Goal: Task Accomplishment & Management: Manage account settings

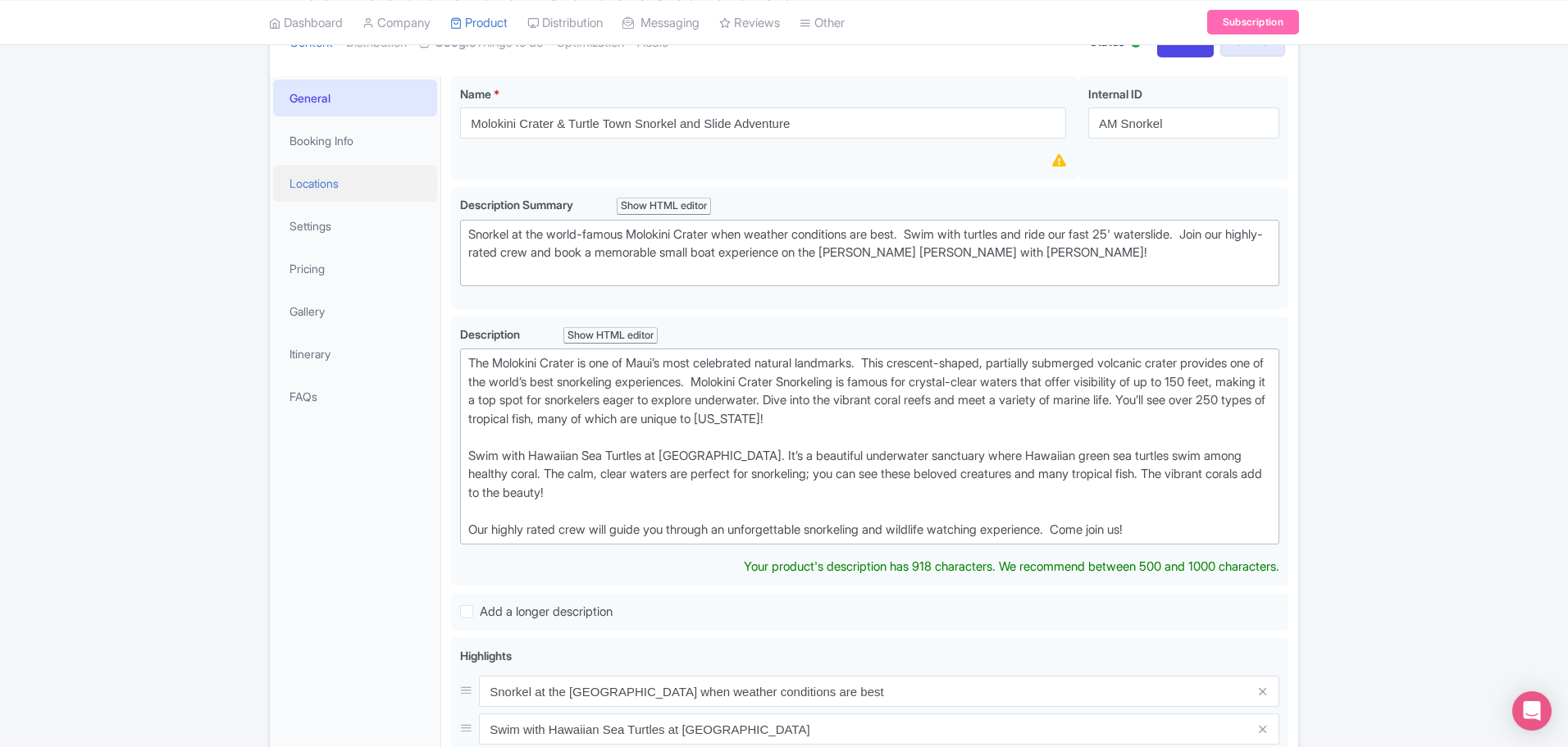
scroll to position [178, 0]
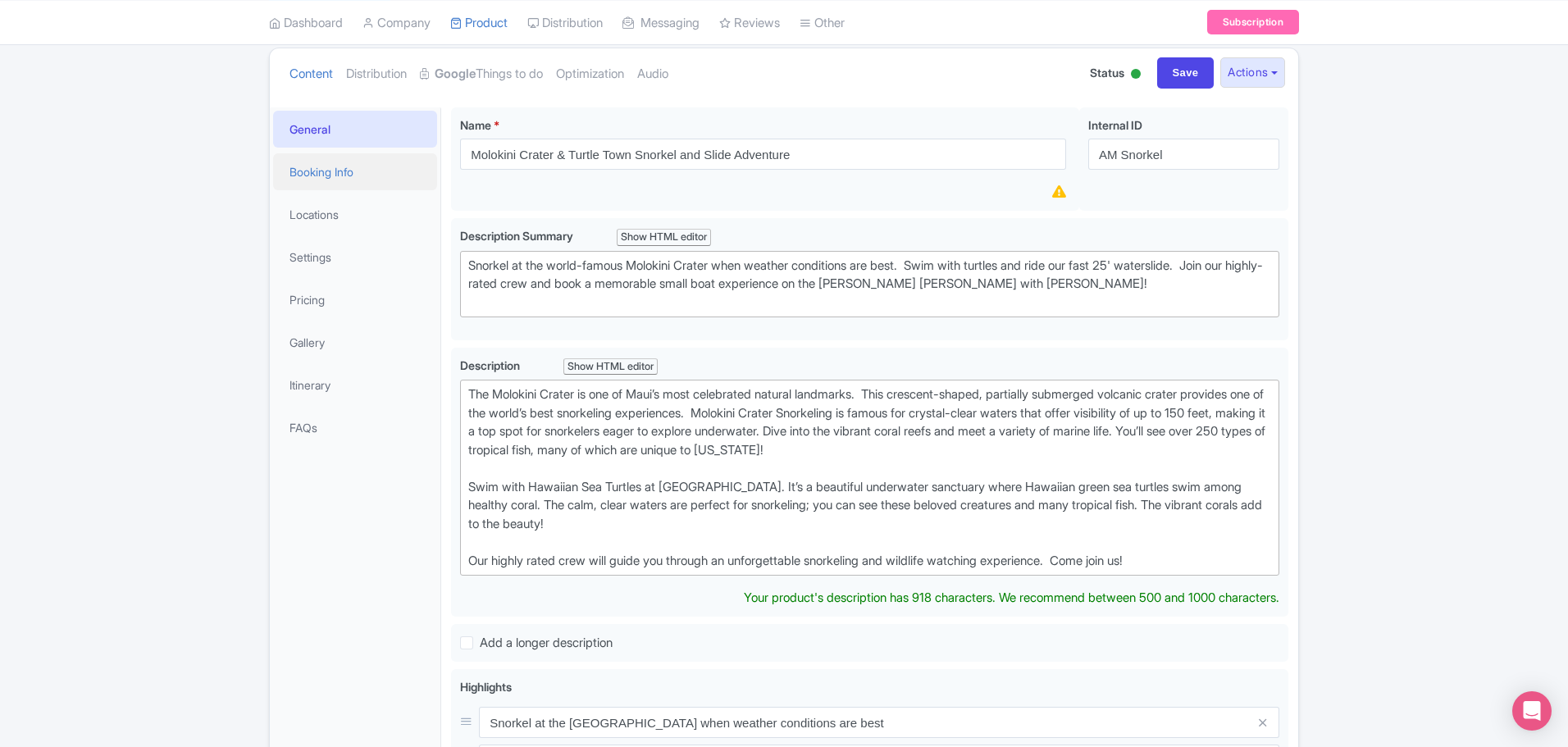
click at [338, 167] on link "Booking Info" at bounding box center [355, 172] width 164 height 37
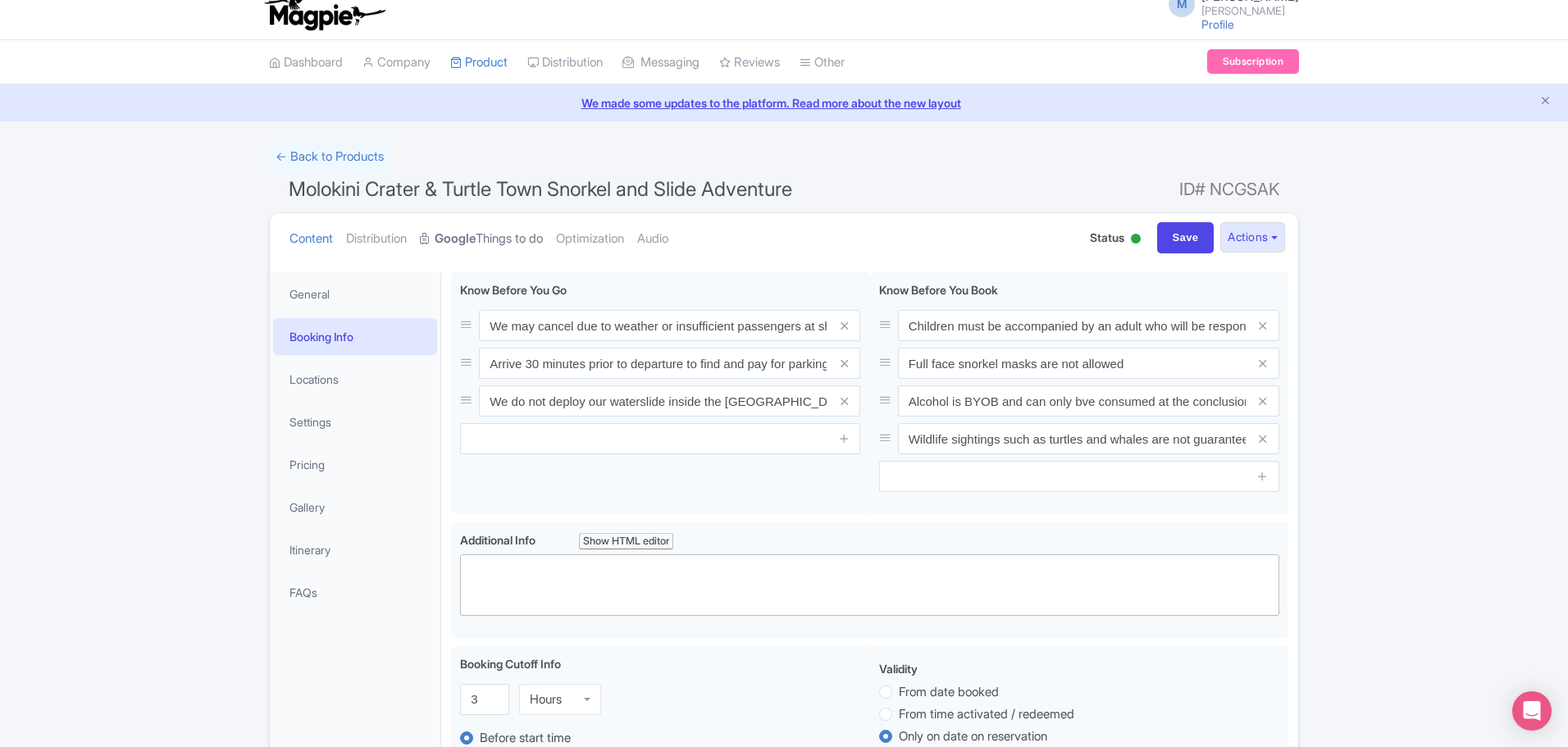
scroll to position [0, 0]
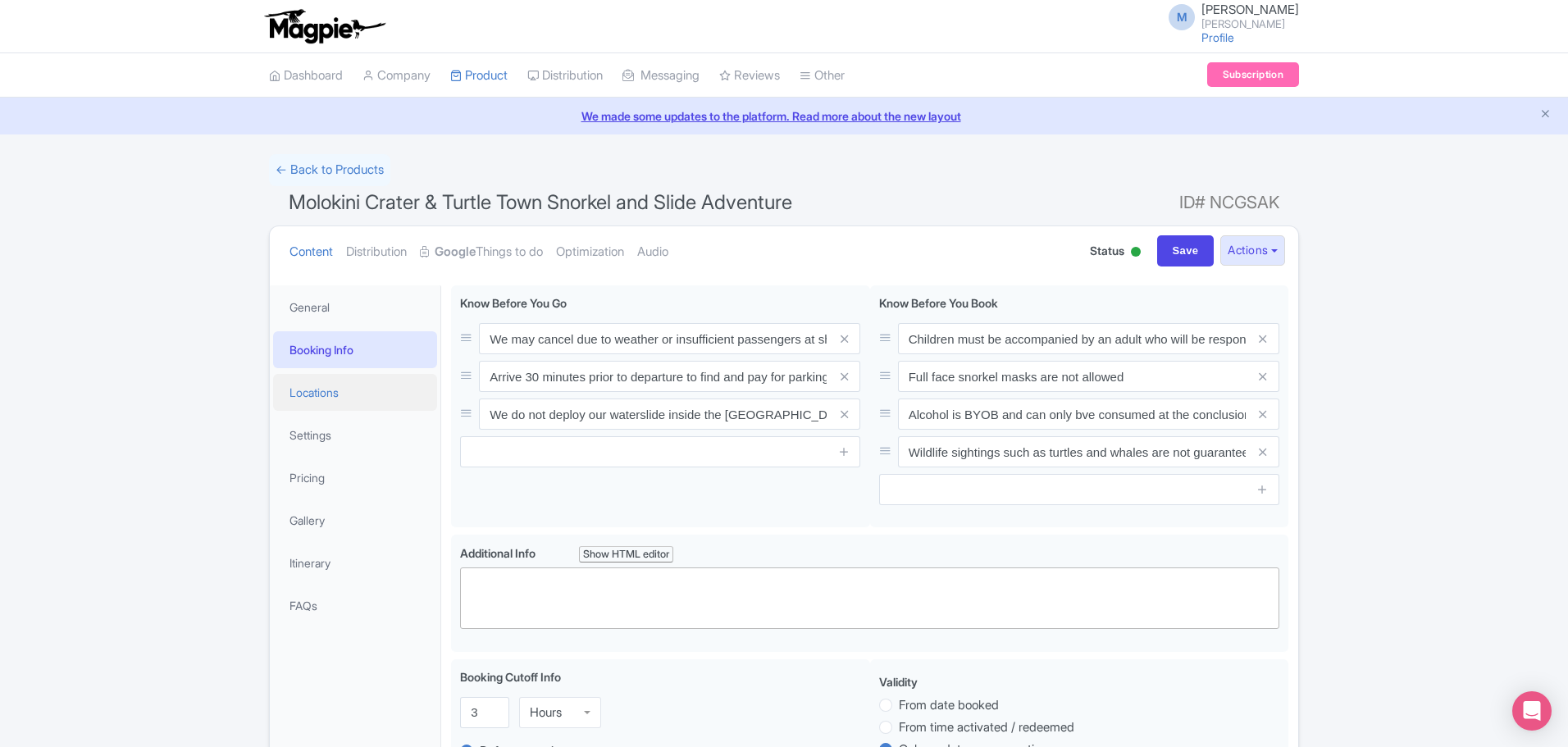
click at [337, 392] on link "Locations" at bounding box center [355, 393] width 164 height 37
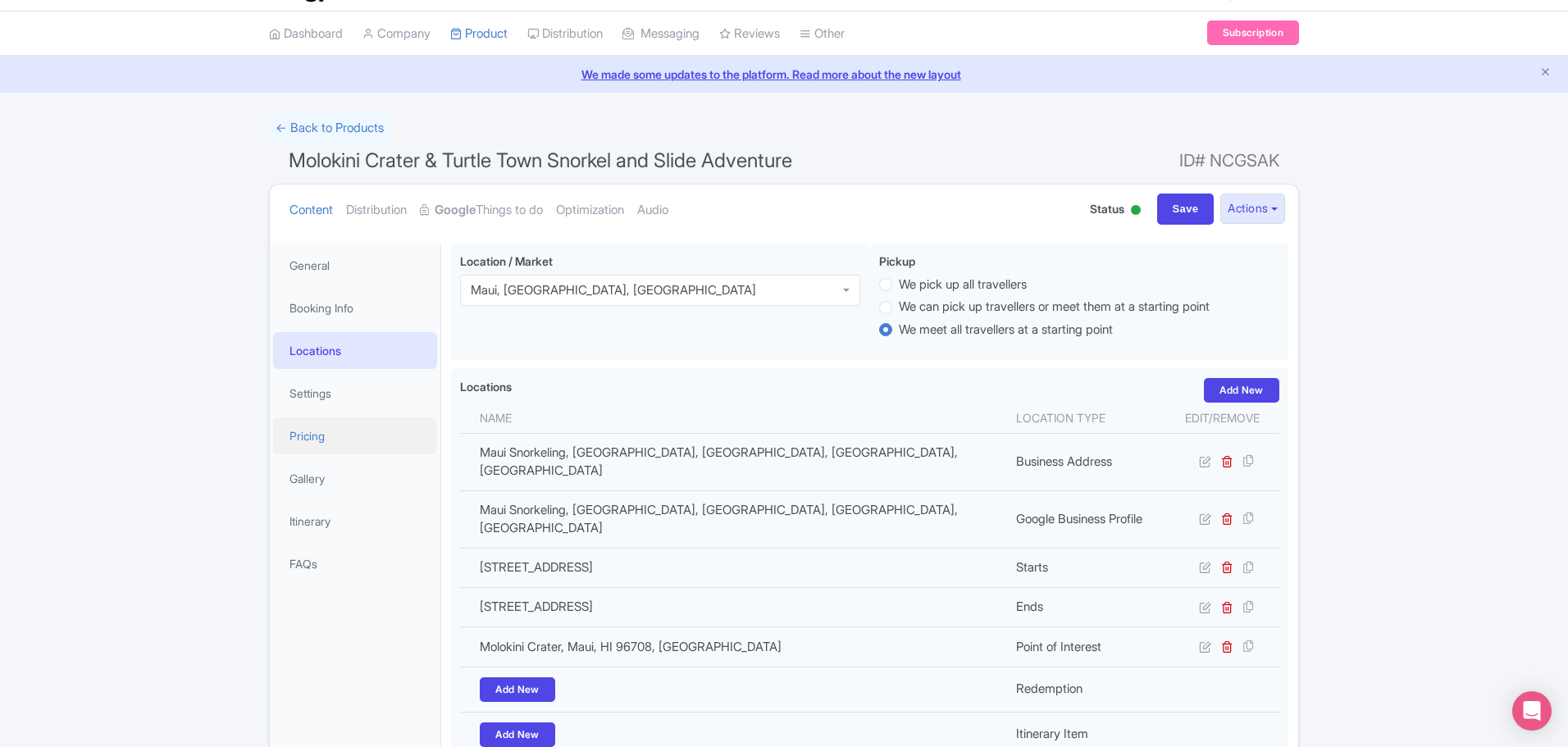
scroll to position [82, 0]
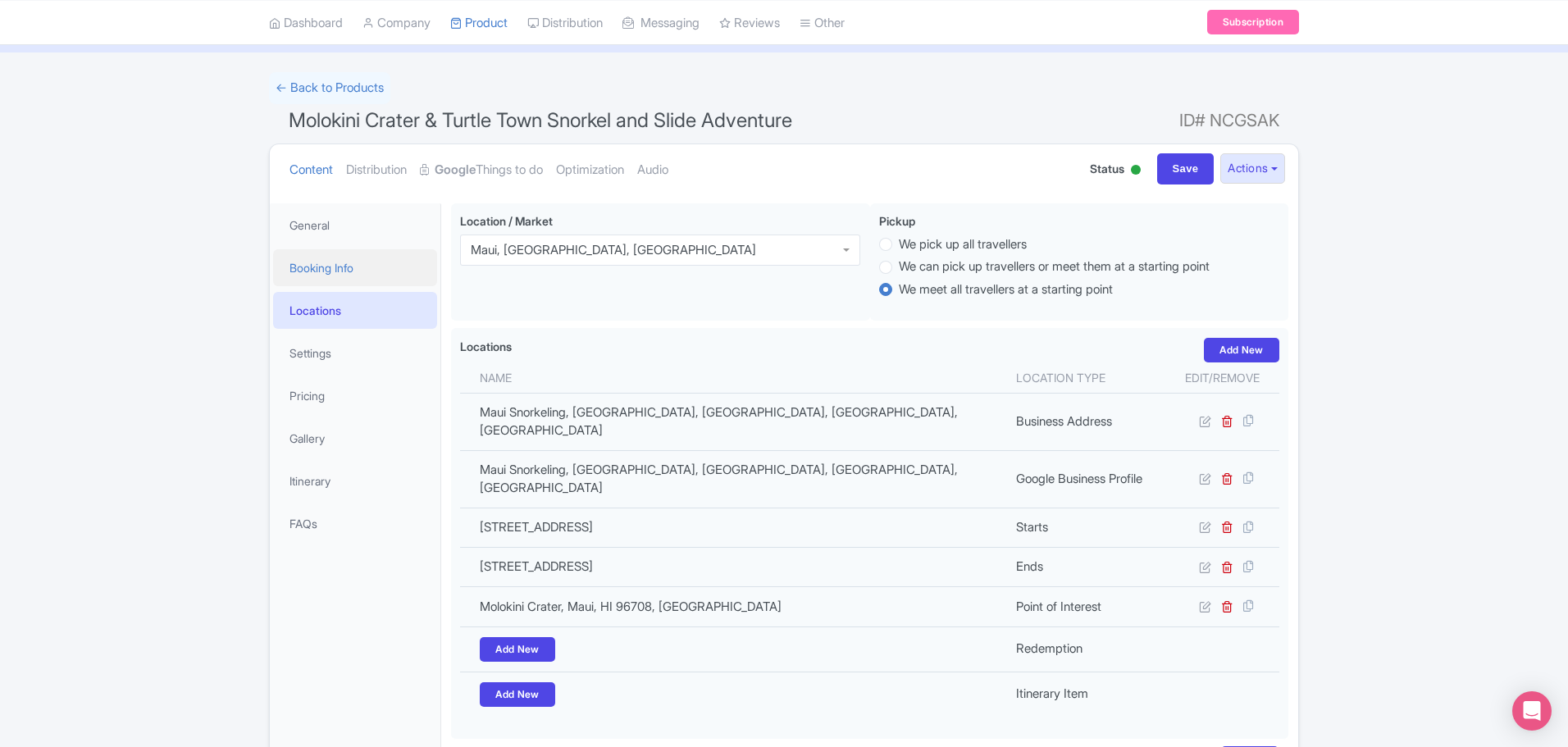
click at [318, 268] on link "Booking Info" at bounding box center [355, 268] width 164 height 37
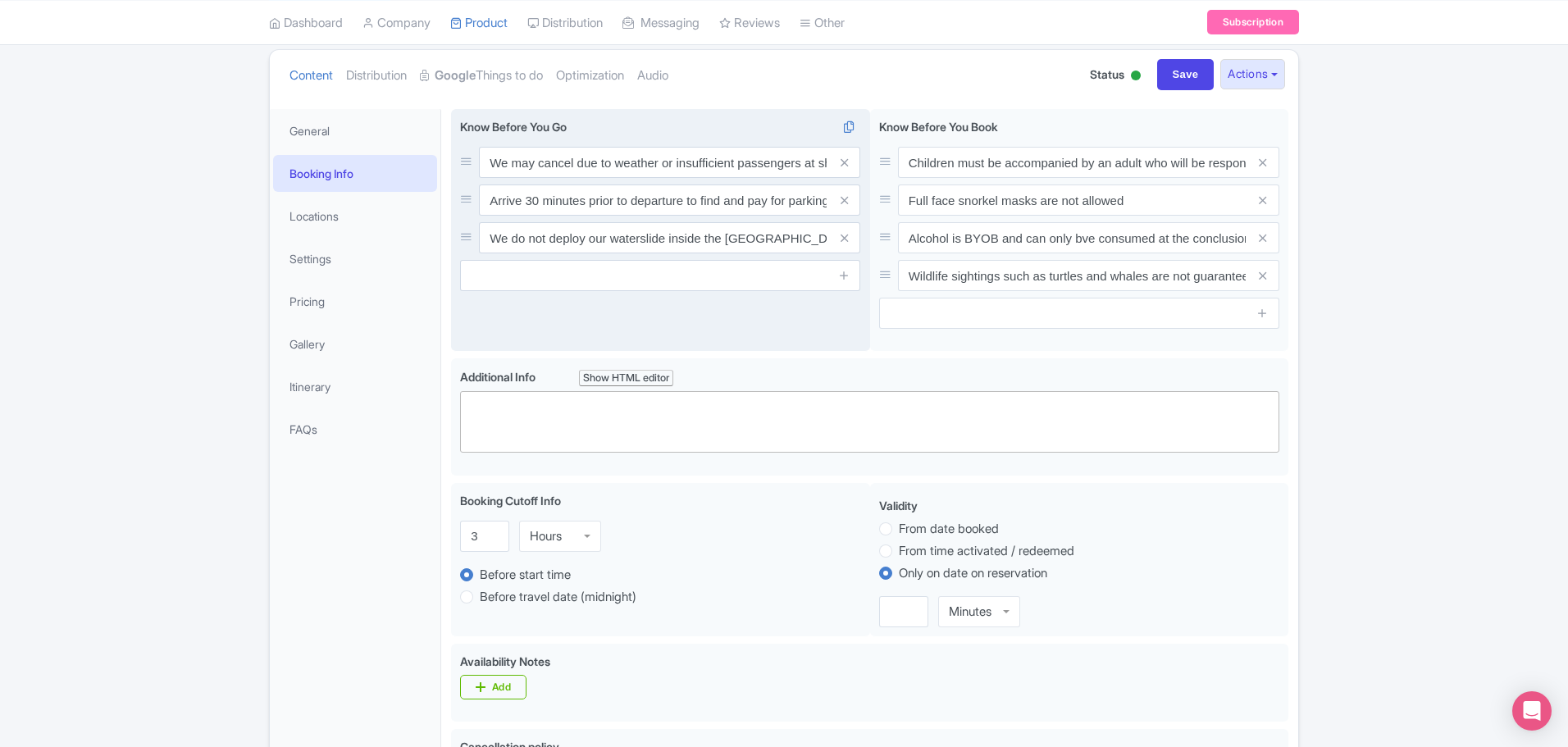
scroll to position [0, 0]
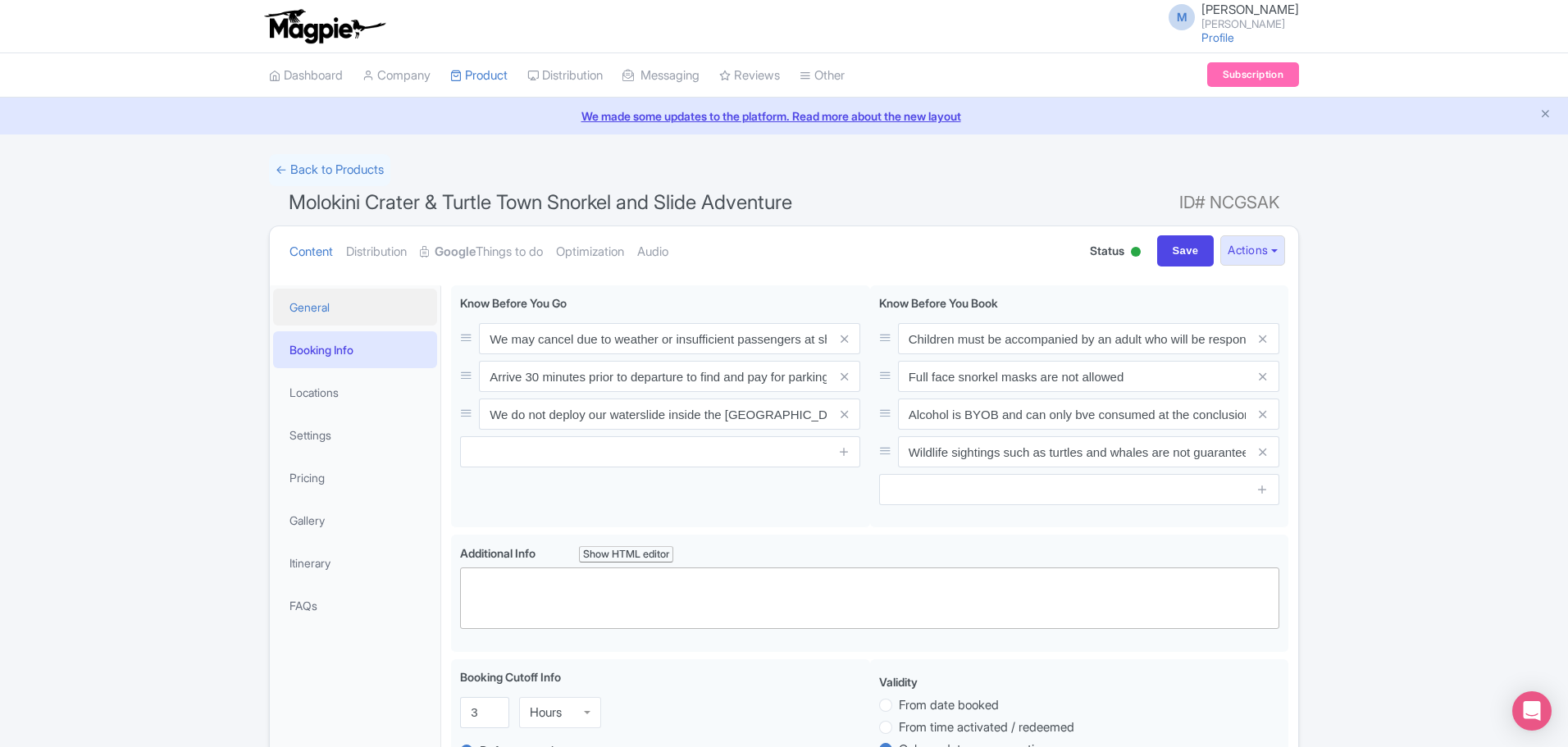
click at [315, 306] on link "General" at bounding box center [355, 308] width 164 height 37
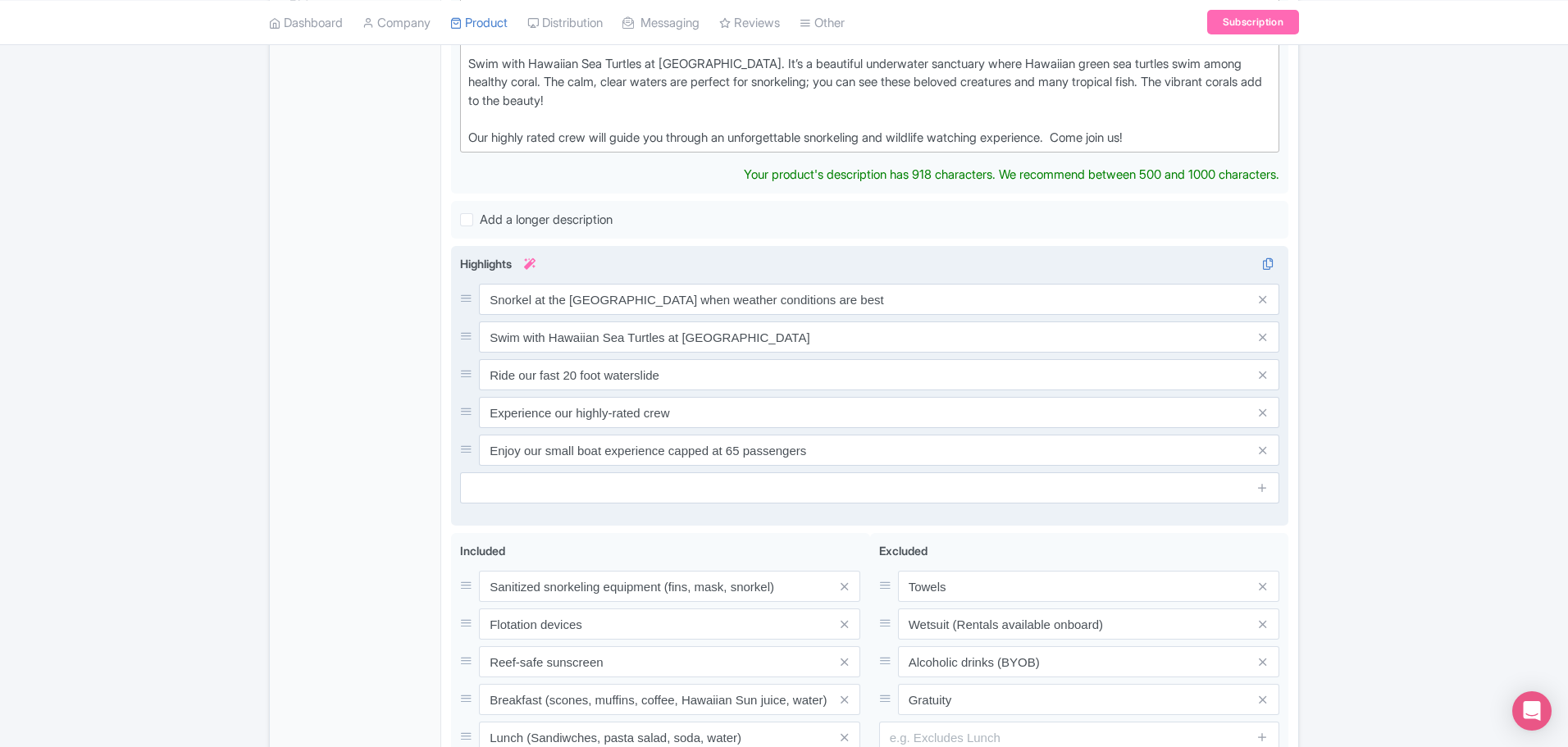
scroll to position [738, 0]
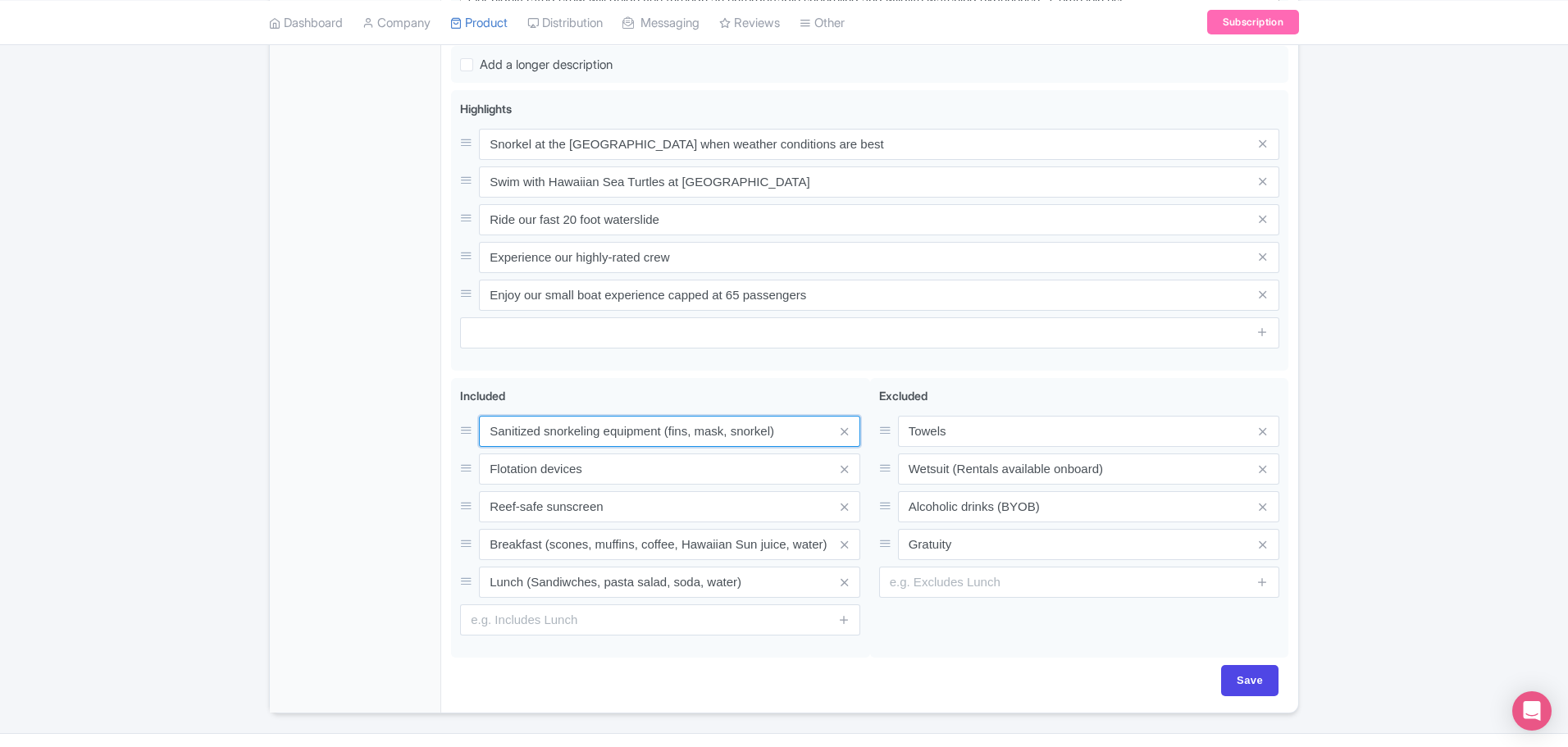
drag, startPoint x: 797, startPoint y: 452, endPoint x: 283, endPoint y: 434, distance: 514.3
click at [284, 434] on div "General Booking Info Locations Settings Pricing Gallery Itinerary FAQs Molokini…" at bounding box center [783, 125] width 1028 height 1176
drag, startPoint x: 634, startPoint y: 470, endPoint x: 291, endPoint y: 454, distance: 343.4
click at [291, 454] on div "General Booking Info Locations Settings Pricing Gallery Itinerary FAQs Molokini…" at bounding box center [783, 125] width 1028 height 1176
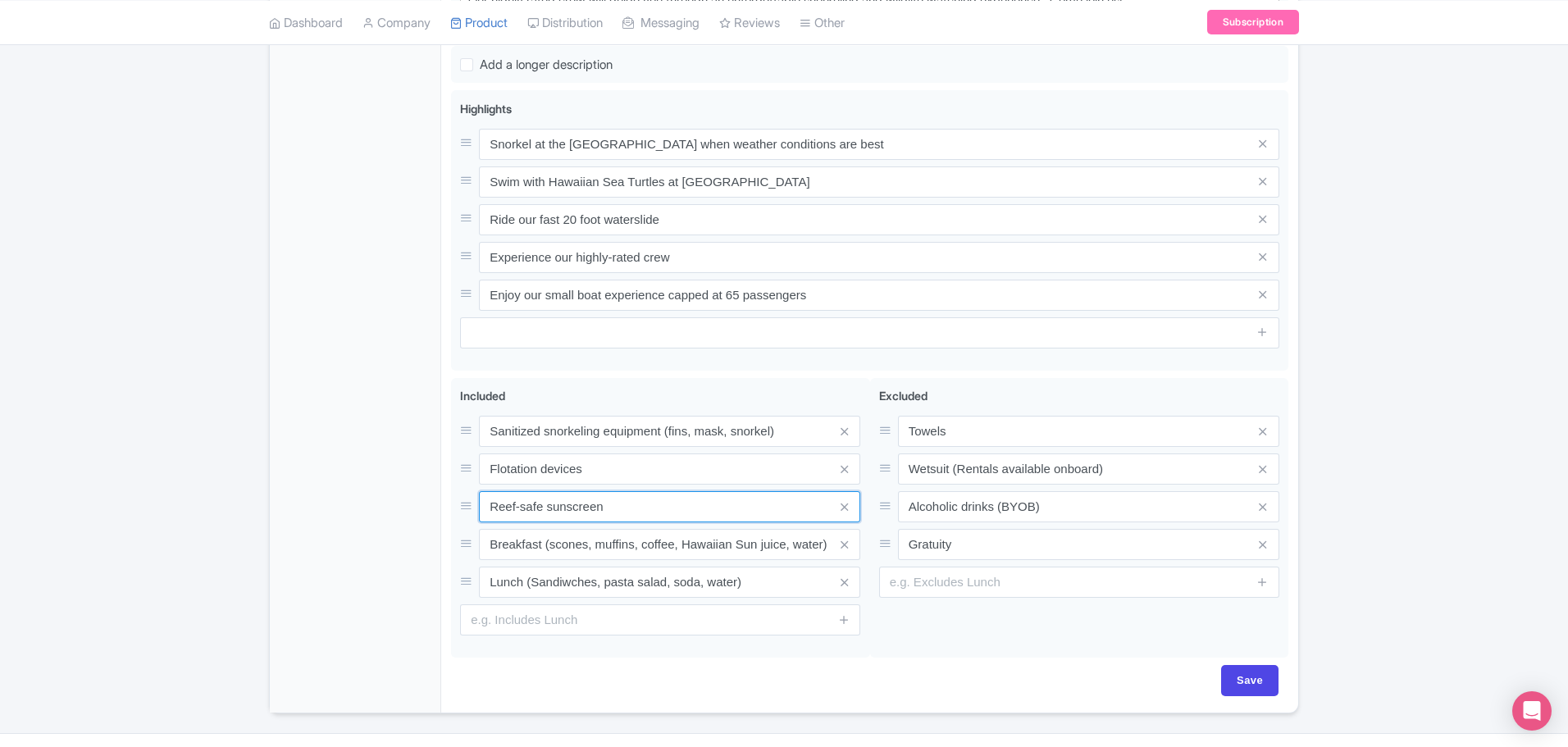
drag, startPoint x: 635, startPoint y: 509, endPoint x: 346, endPoint y: 488, distance: 289.8
click at [346, 488] on div "General Booking Info Locations Settings Pricing Gallery Itinerary FAQs Molokini…" at bounding box center [783, 125] width 1028 height 1176
click at [833, 542] on span at bounding box center [845, 545] width 33 height 31
click at [828, 545] on span at bounding box center [845, 545] width 33 height 31
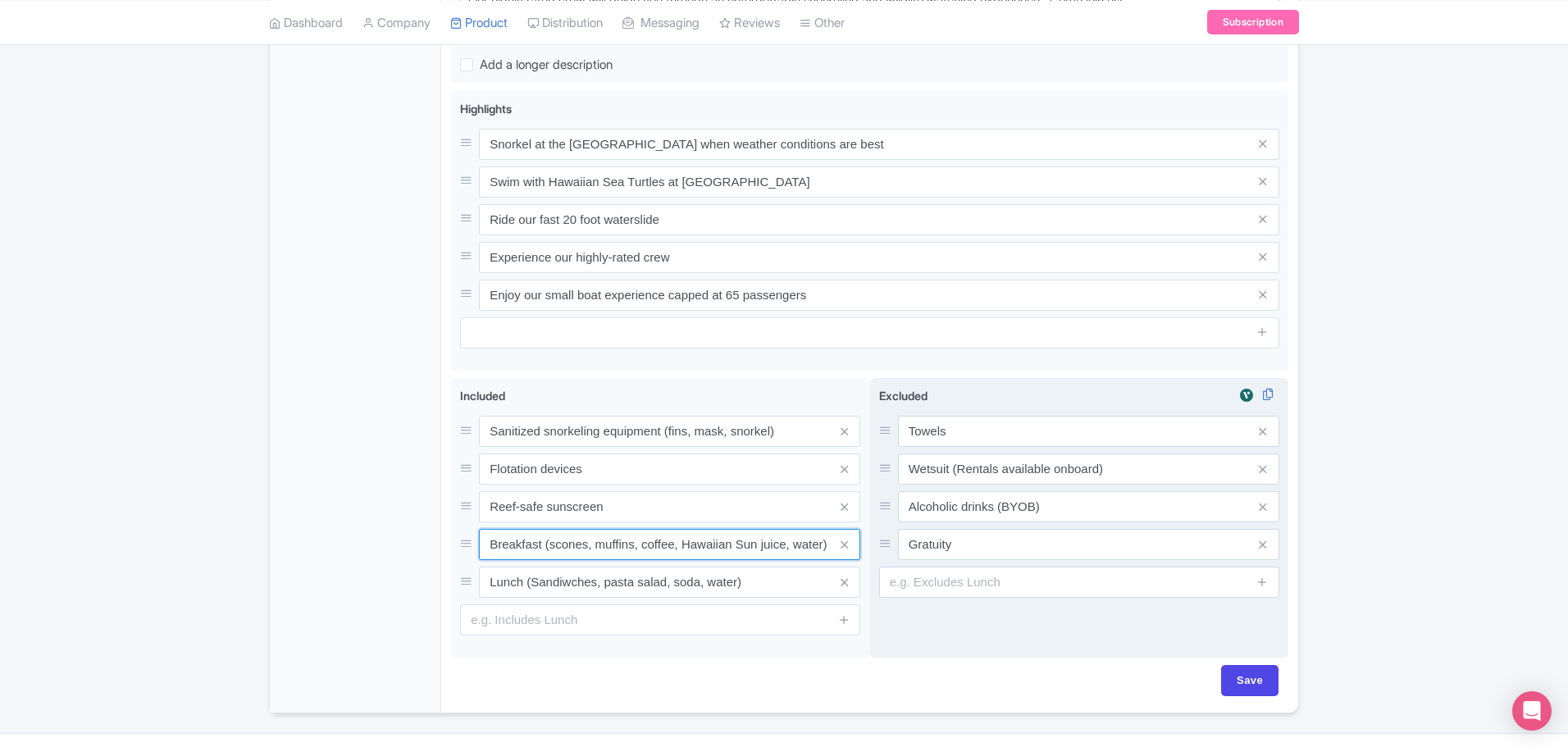
drag, startPoint x: 490, startPoint y: 542, endPoint x: 918, endPoint y: 548, distance: 428.0
click at [918, 548] on div "Sanitized snorkeling equipment (fins, mask, snorkel) Flotation devices Reef-saf…" at bounding box center [870, 521] width 838 height 287
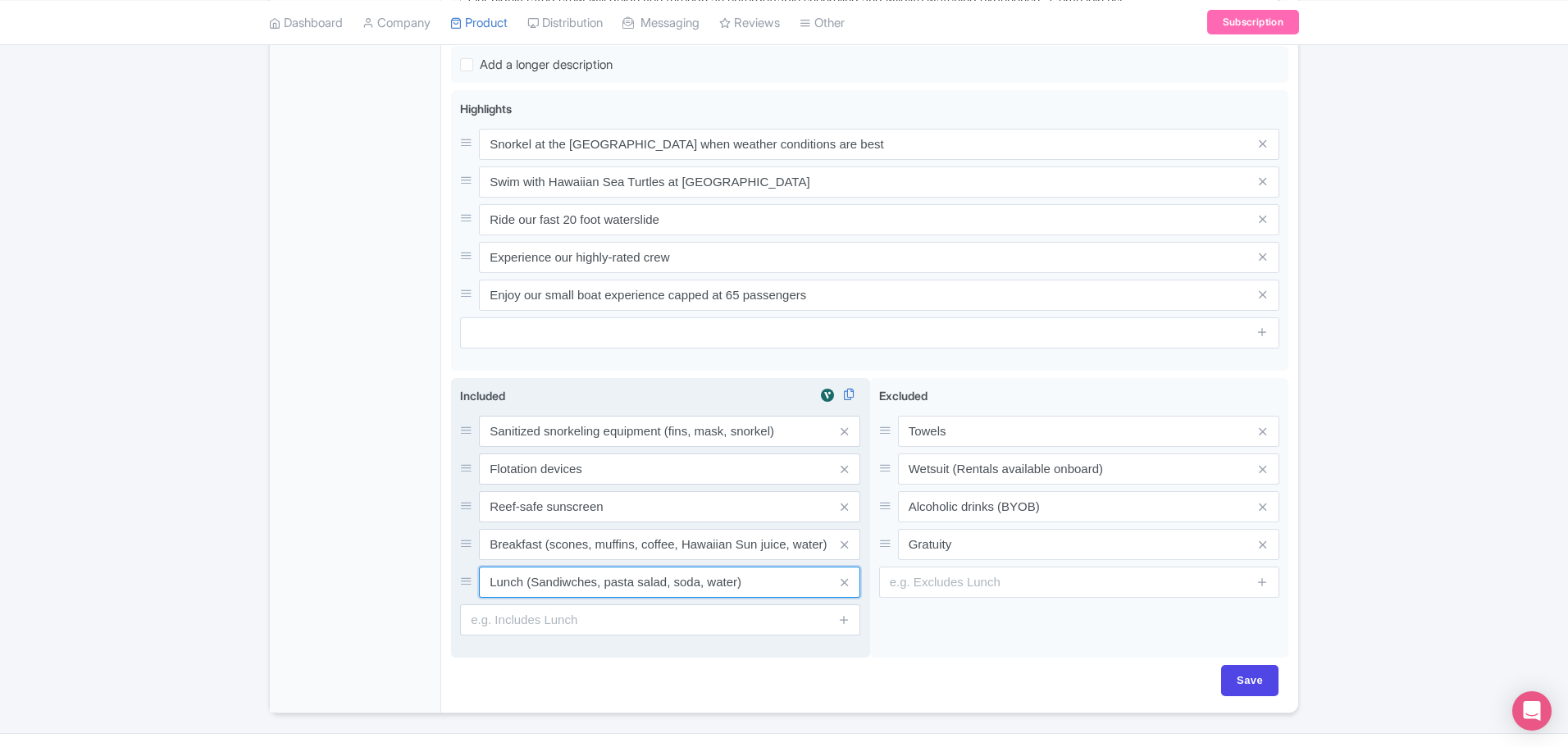
click at [753, 581] on input "Lunch (Sandiwches, pasta salad, soda, water)" at bounding box center [670, 582] width 382 height 31
drag, startPoint x: 773, startPoint y: 582, endPoint x: 260, endPoint y: 562, distance: 513.4
click at [260, 562] on div "← Back to Products Molokini Crater & Turtle Town Snorkel and Slide Adventure ID…" at bounding box center [783, 64] width 1050 height 1298
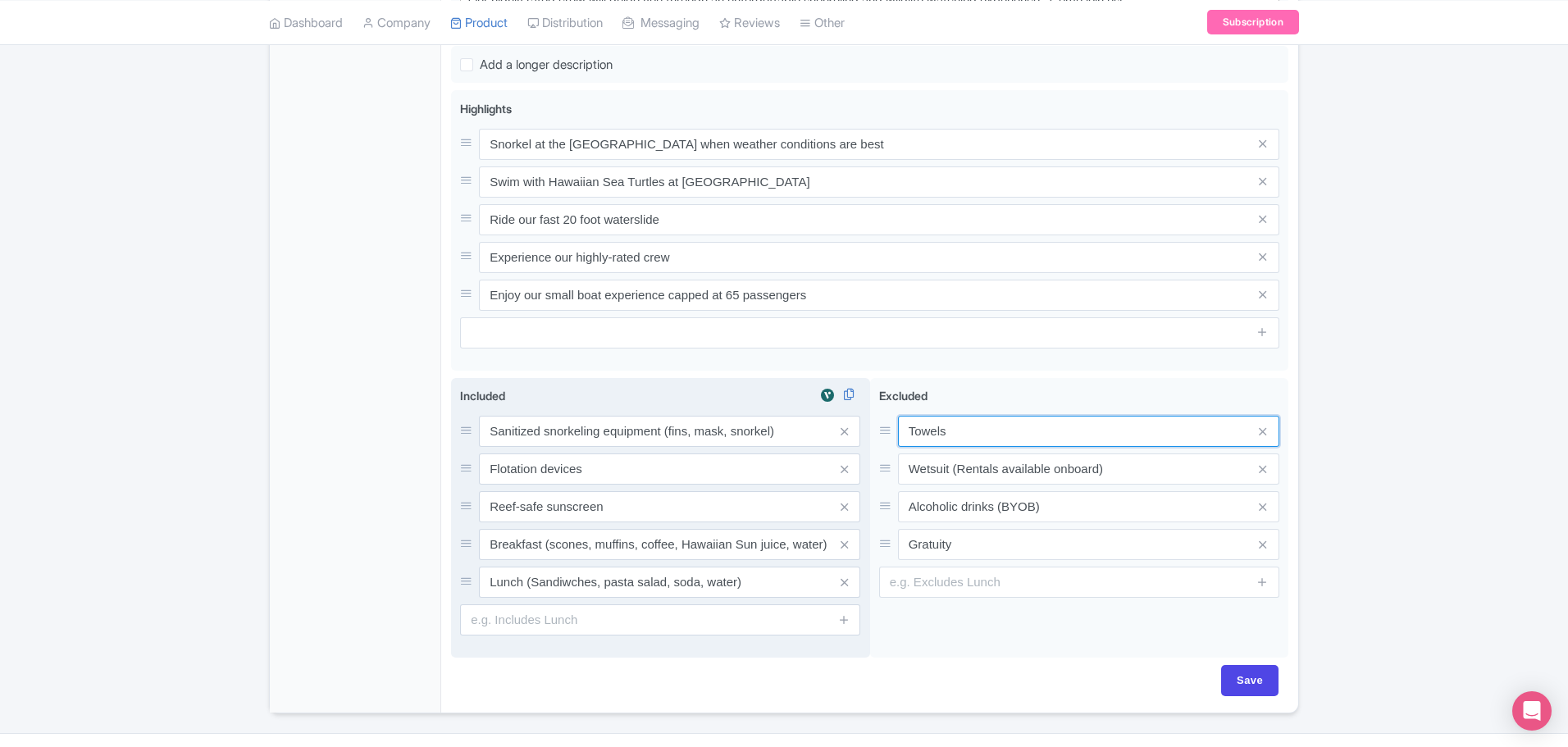
drag, startPoint x: 970, startPoint y: 431, endPoint x: 848, endPoint y: 423, distance: 122.3
click at [848, 423] on div "Sanitized snorkeling equipment (fins, mask, snorkel) Flotation devices Reef-saf…" at bounding box center [870, 521] width 838 height 287
drag, startPoint x: 1131, startPoint y: 469, endPoint x: 680, endPoint y: 436, distance: 452.2
click at [680, 436] on div "Sanitized snorkeling equipment (fins, mask, snorkel) Flotation devices Reef-saf…" at bounding box center [870, 521] width 838 height 287
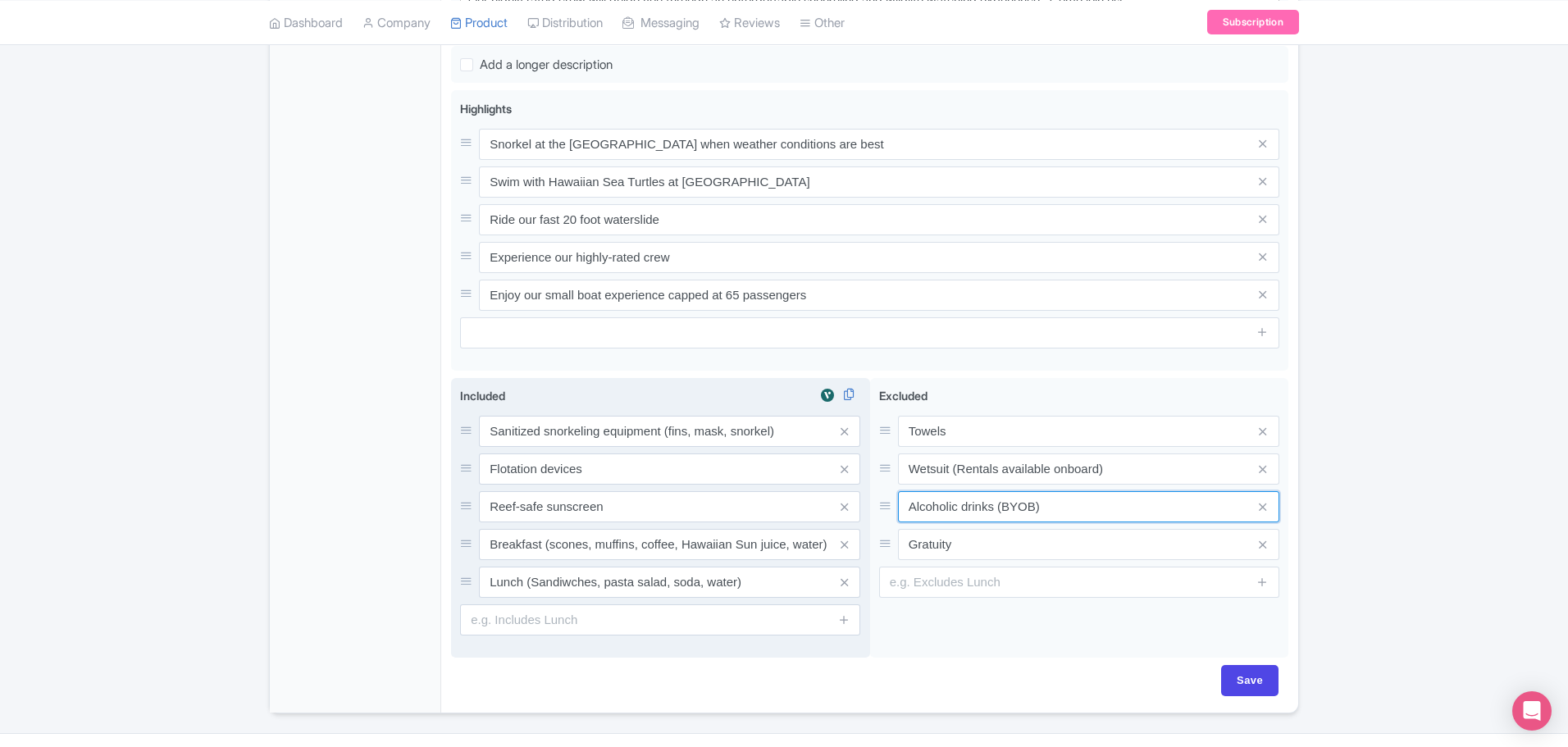
drag, startPoint x: 1064, startPoint y: 509, endPoint x: 639, endPoint y: 467, distance: 427.1
click at [639, 467] on div "Sanitized snorkeling equipment (fins, mask, snorkel) Flotation devices Reef-saf…" at bounding box center [870, 521] width 838 height 287
drag, startPoint x: 995, startPoint y: 545, endPoint x: 702, endPoint y: 525, distance: 293.7
click at [707, 525] on div "Sanitized snorkeling equipment (fins, mask, snorkel) Flotation devices Reef-saf…" at bounding box center [870, 521] width 838 height 287
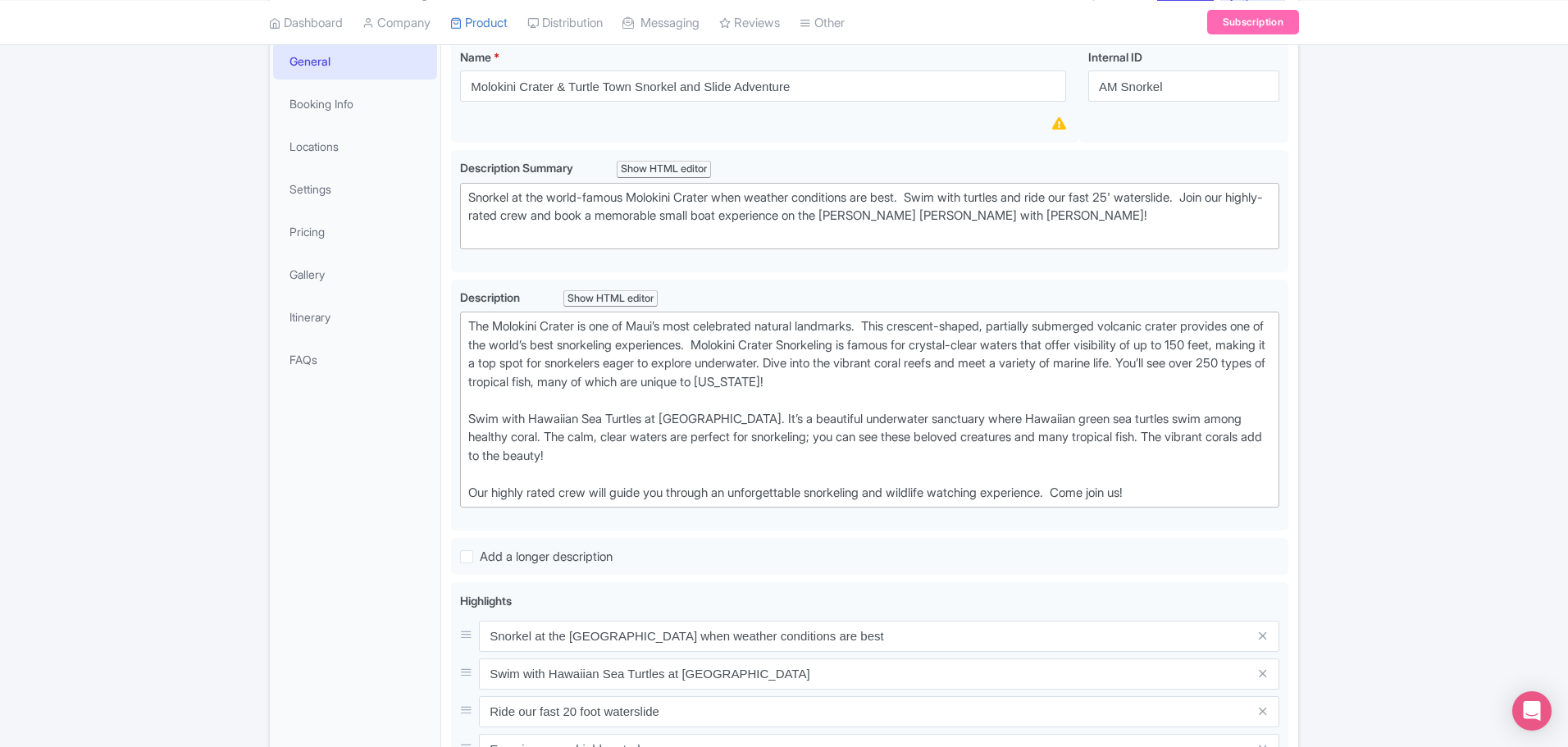
scroll to position [164, 0]
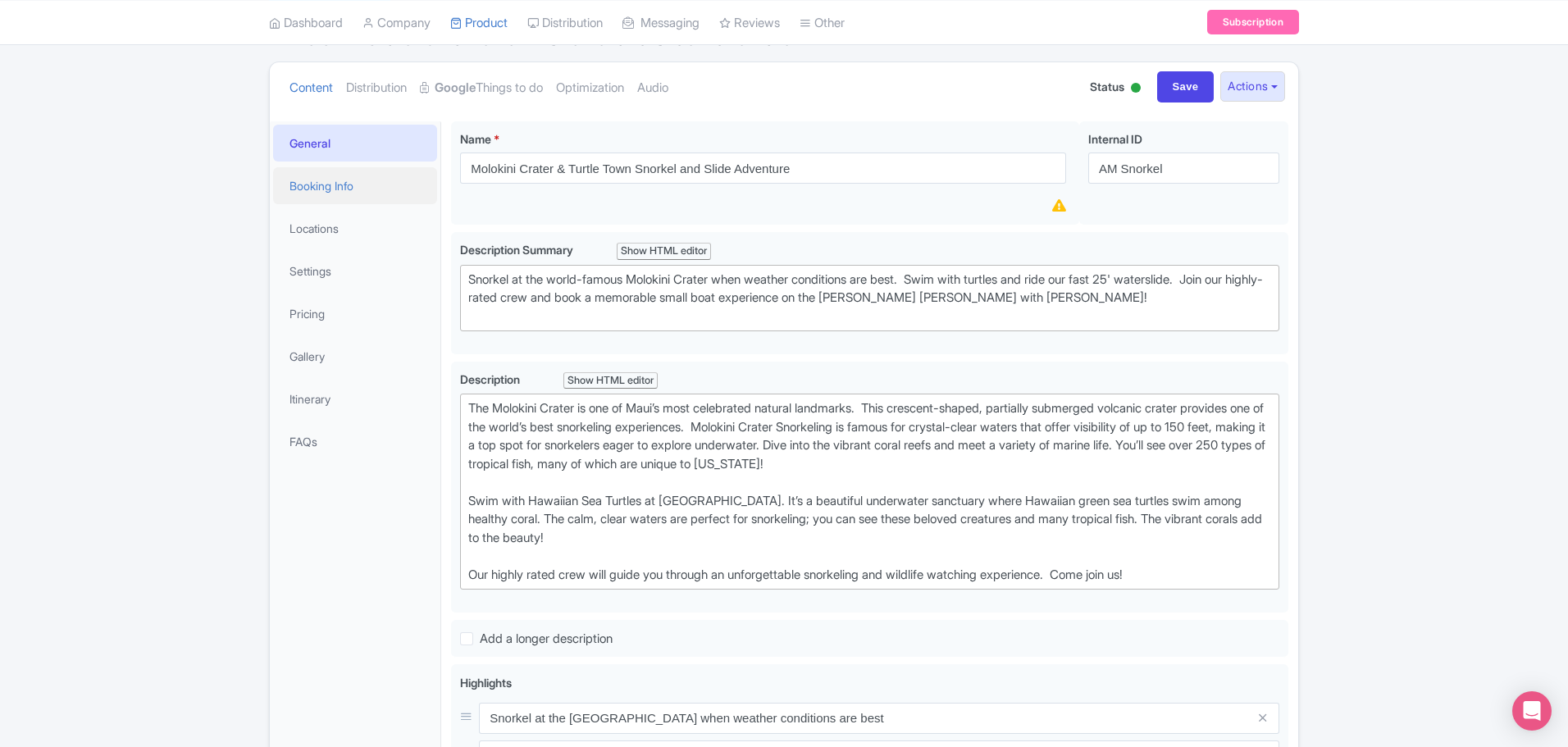
click at [327, 184] on link "Booking Info" at bounding box center [355, 186] width 164 height 37
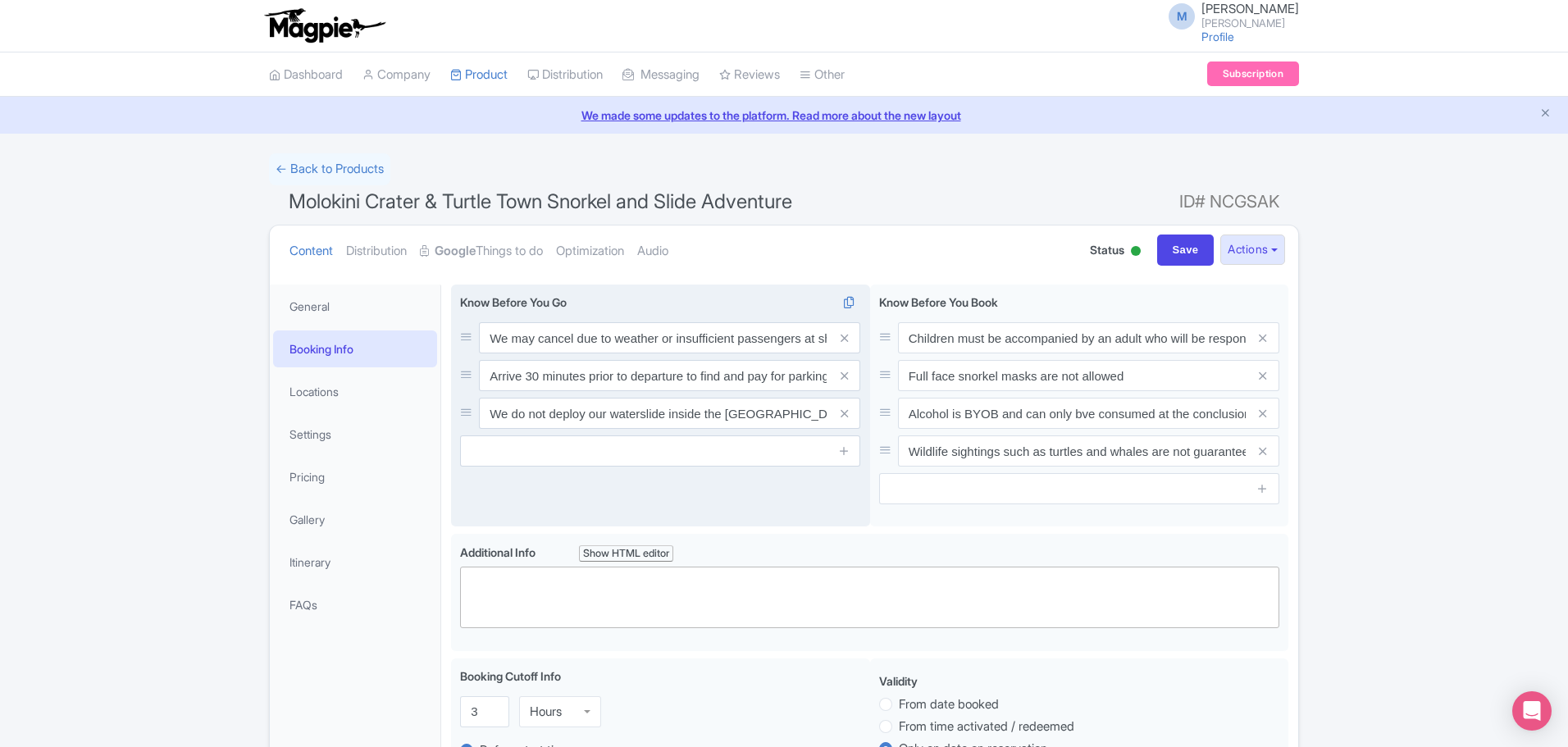
scroll to position [0, 0]
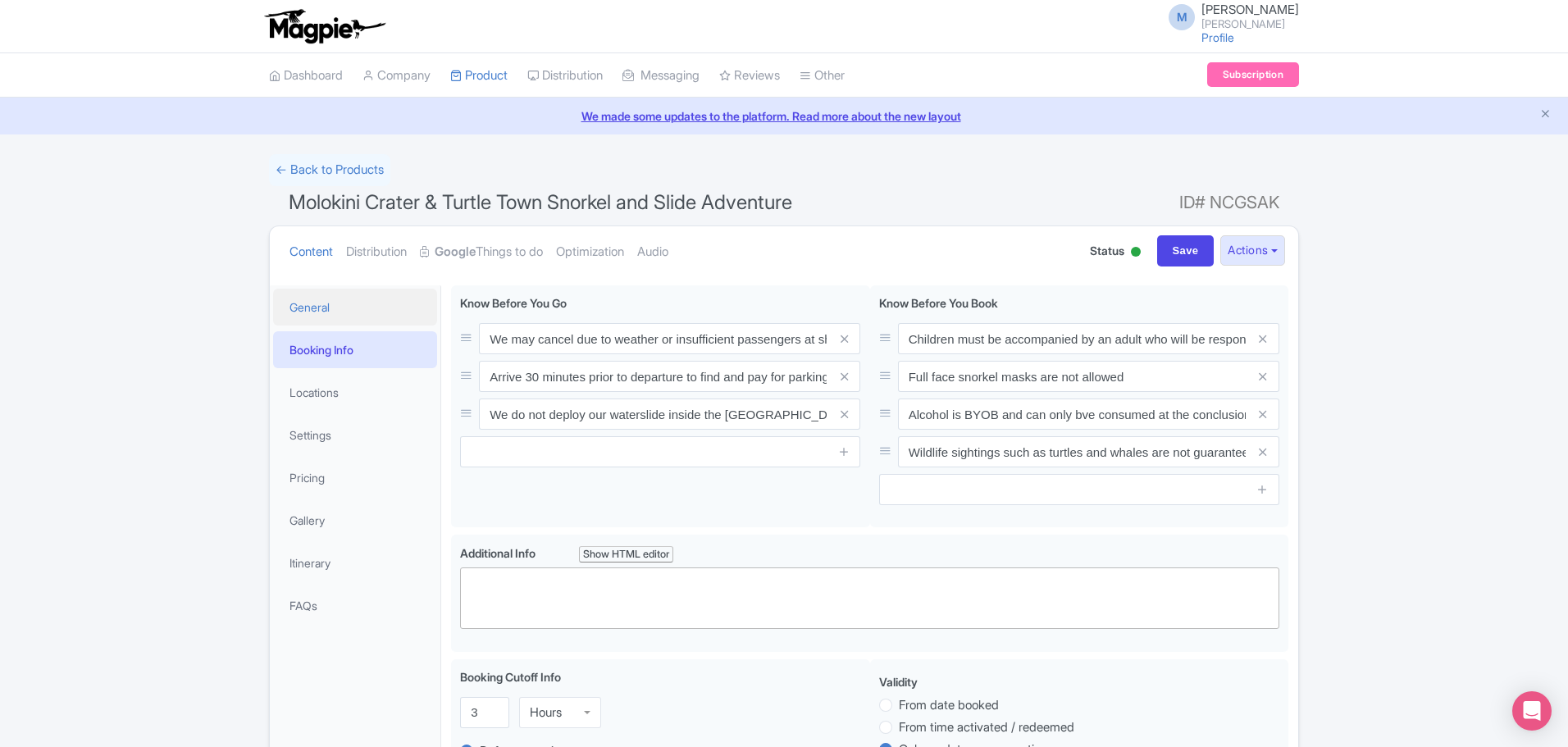
click at [310, 296] on link "General" at bounding box center [355, 308] width 164 height 37
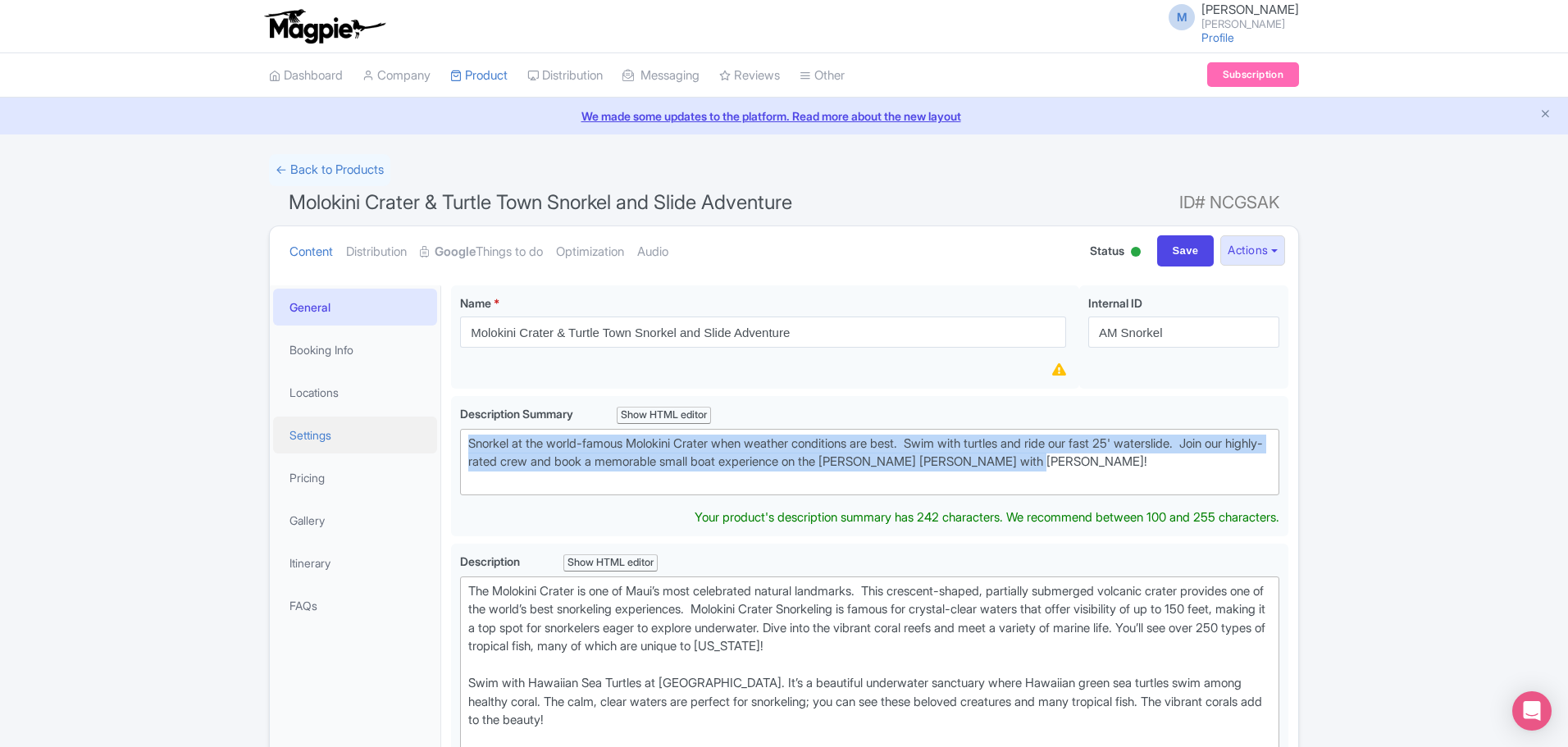
drag, startPoint x: 1128, startPoint y: 470, endPoint x: 351, endPoint y: 418, distance: 778.7
type trix-editor "<div>Snorkel at the world-famous Molokini Crater when weather conditions are be…"
copy div "Snorkel at the world-famous Molokini Crater when weather conditions are best. S…"
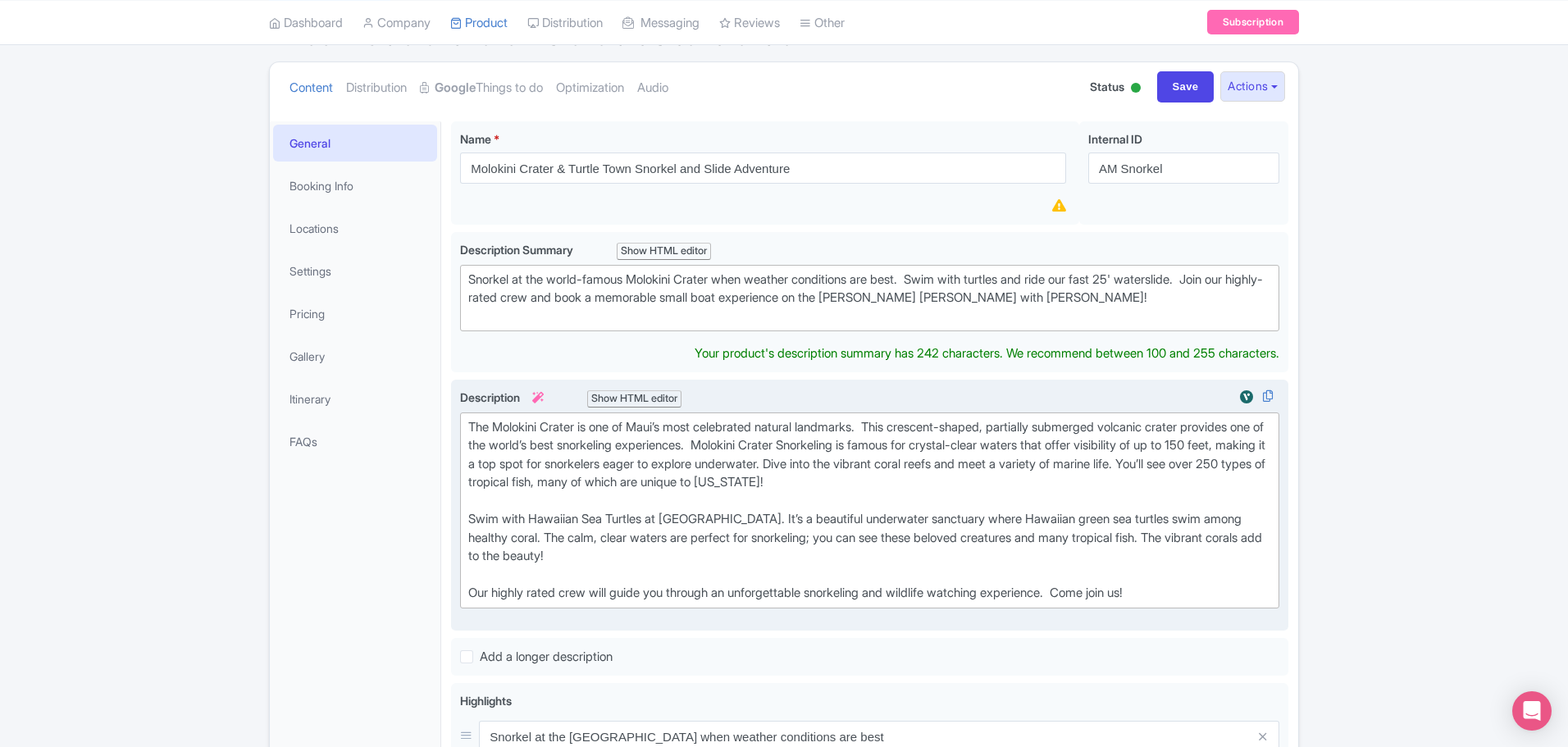
scroll to position [145, 0]
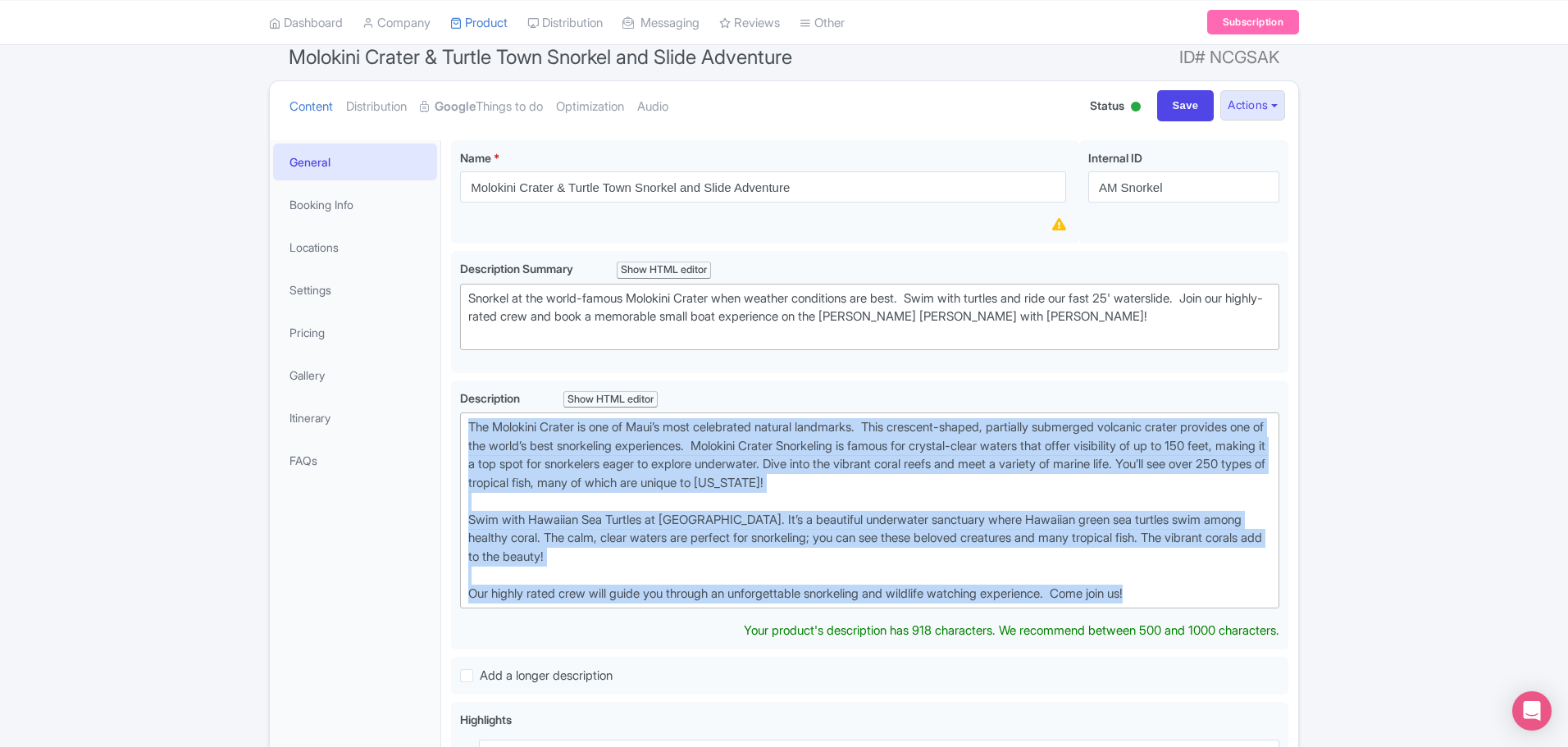
drag, startPoint x: 465, startPoint y: 426, endPoint x: 1349, endPoint y: 664, distance: 915.5
click at [1348, 667] on div "← Back to Products Molokini Crater & Turtle Town Snorkel and Slide Adventure ID…" at bounding box center [784, 667] width 1568 height 1316
type trix-editor "<div>The Molokini Crater is one of Maui’s most celebrated natural landmarks.&nb…"
copy div "The Molokini Crater is one of Maui’s most celebrated natural landmarks. This cr…"
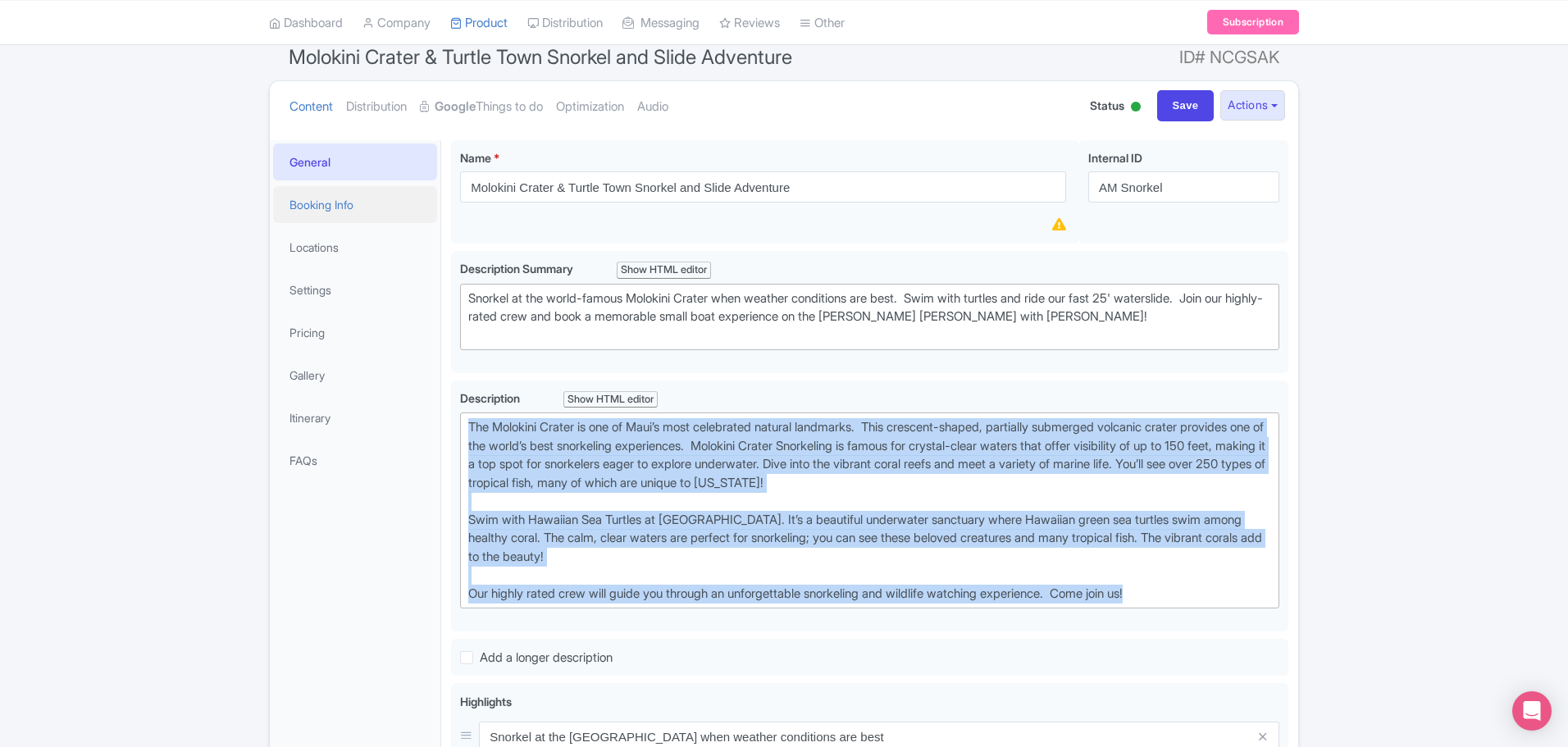
click at [323, 202] on link "Booking Info" at bounding box center [355, 205] width 164 height 37
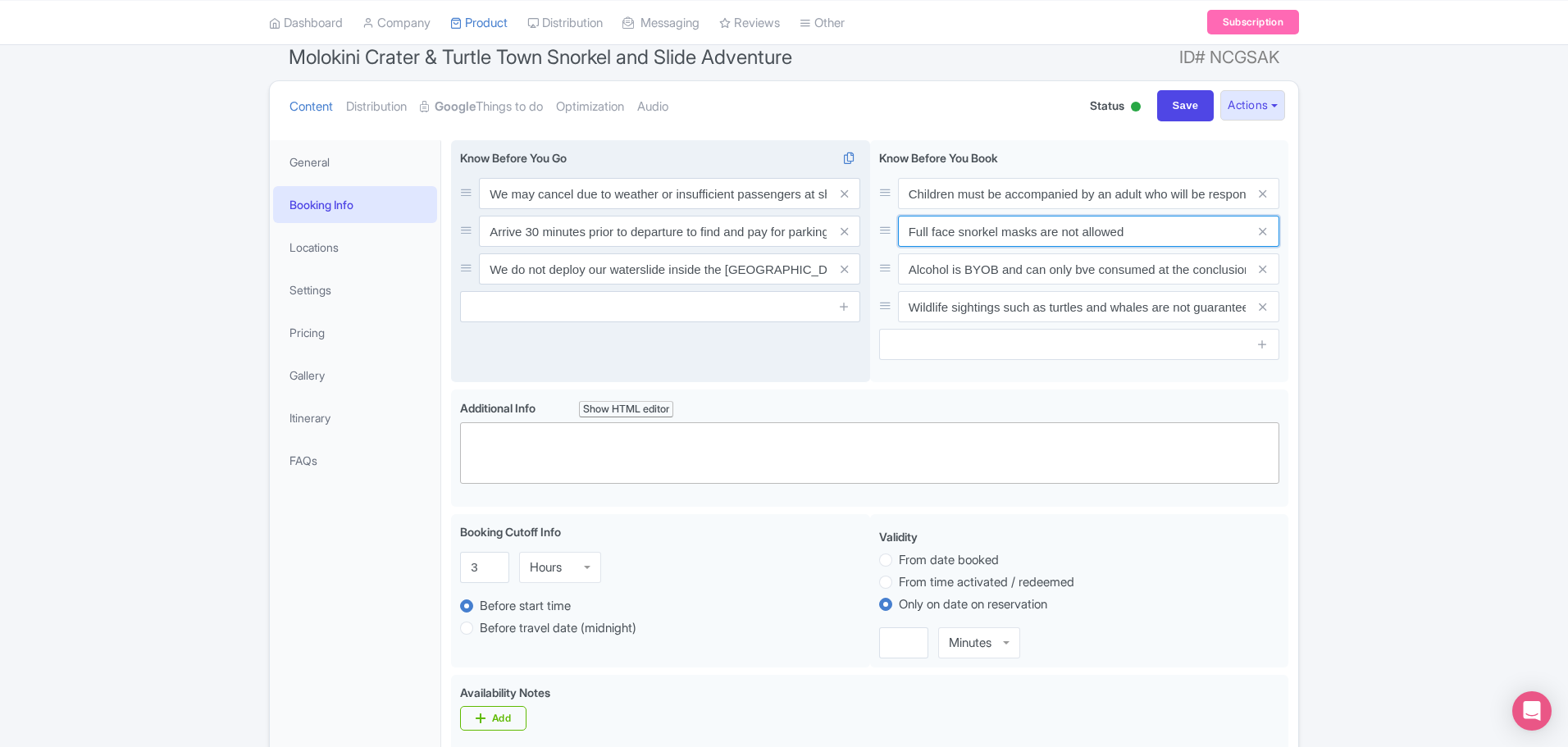
drag, startPoint x: 1166, startPoint y: 232, endPoint x: 544, endPoint y: 233, distance: 622.0
click at [544, 233] on div "We may cancel due to weather or insufficient passengers at short notice Arrive …" at bounding box center [870, 265] width 838 height 249
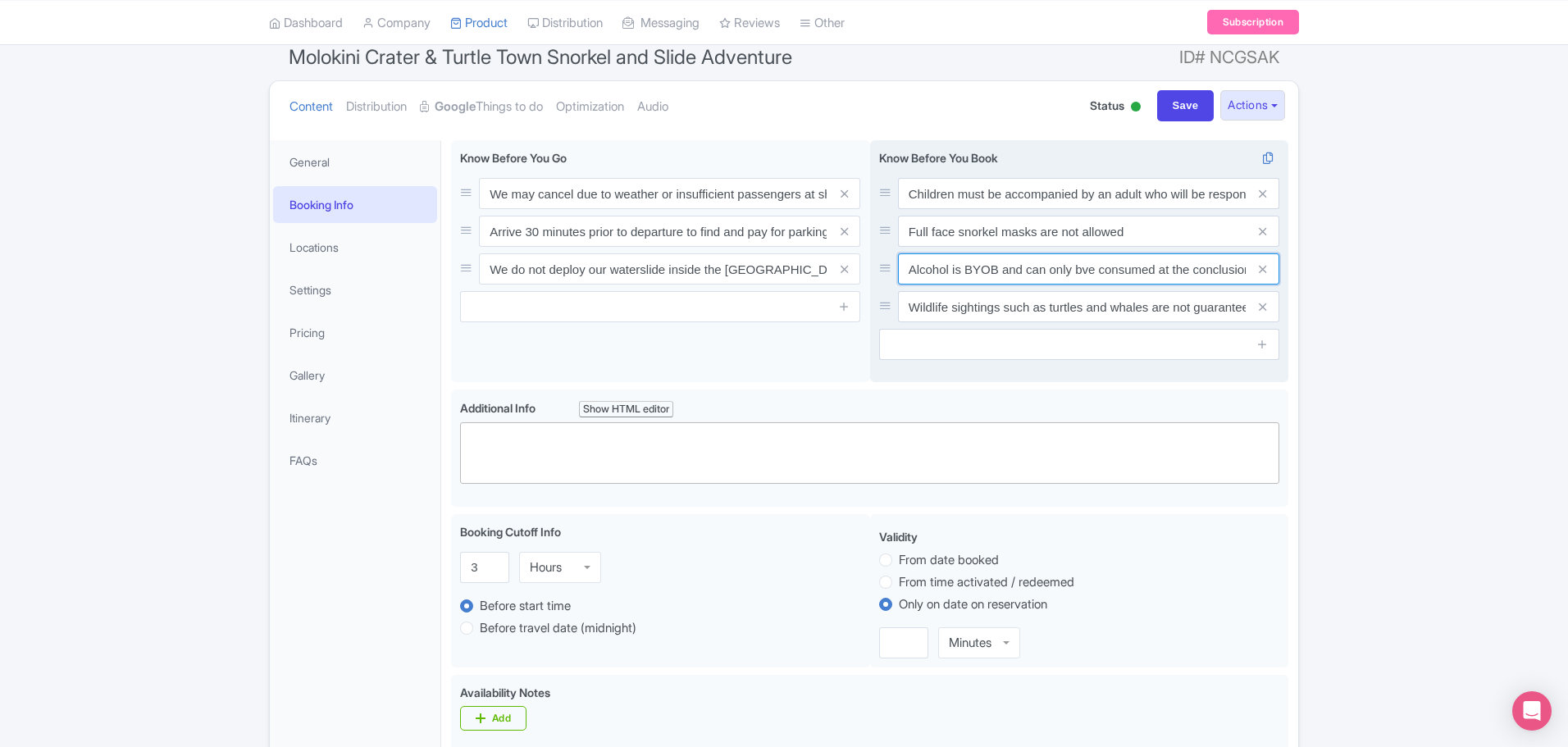
click at [923, 274] on input "Alcohol is BYOB and can only bve consumed at the conclusion of in-water activit…" at bounding box center [1089, 270] width 382 height 31
drag, startPoint x: 910, startPoint y: 269, endPoint x: 1543, endPoint y: 231, distance: 634.1
click at [1543, 231] on div "← Back to Products Molokini Crater & Turtle Town Snorkel and Slide Adventure ID…" at bounding box center [784, 695] width 1568 height 1373
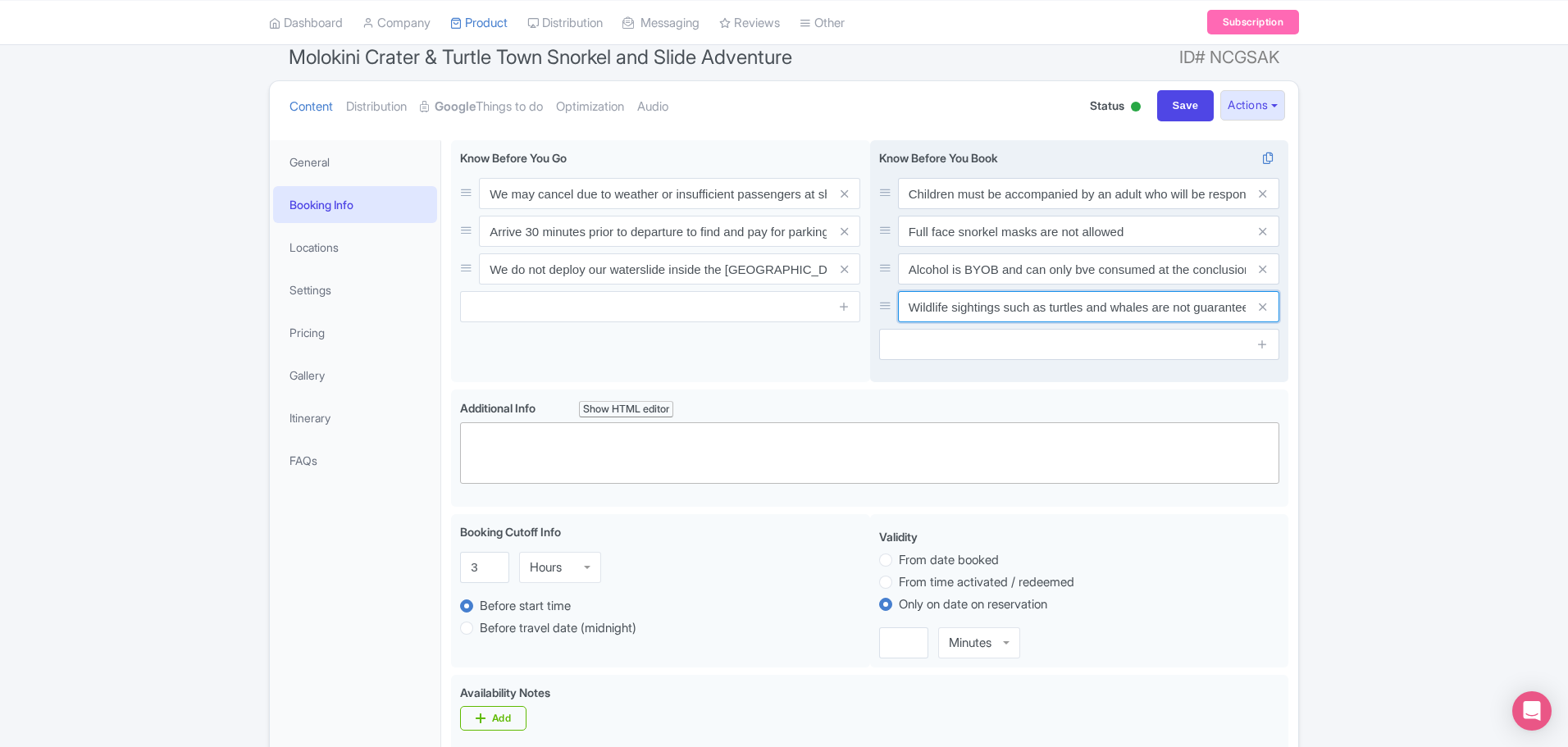
click at [942, 311] on input "Wildlife sightings such as turtles and whales are not guaranteed" at bounding box center [1089, 307] width 382 height 31
drag, startPoint x: 911, startPoint y: 310, endPoint x: 1574, endPoint y: 323, distance: 663.1
click at [1567, 323] on html "M Mario Noble Maui Snorkeling Profile Users Settings Sign out Dashboard Company…" at bounding box center [784, 228] width 1568 height 747
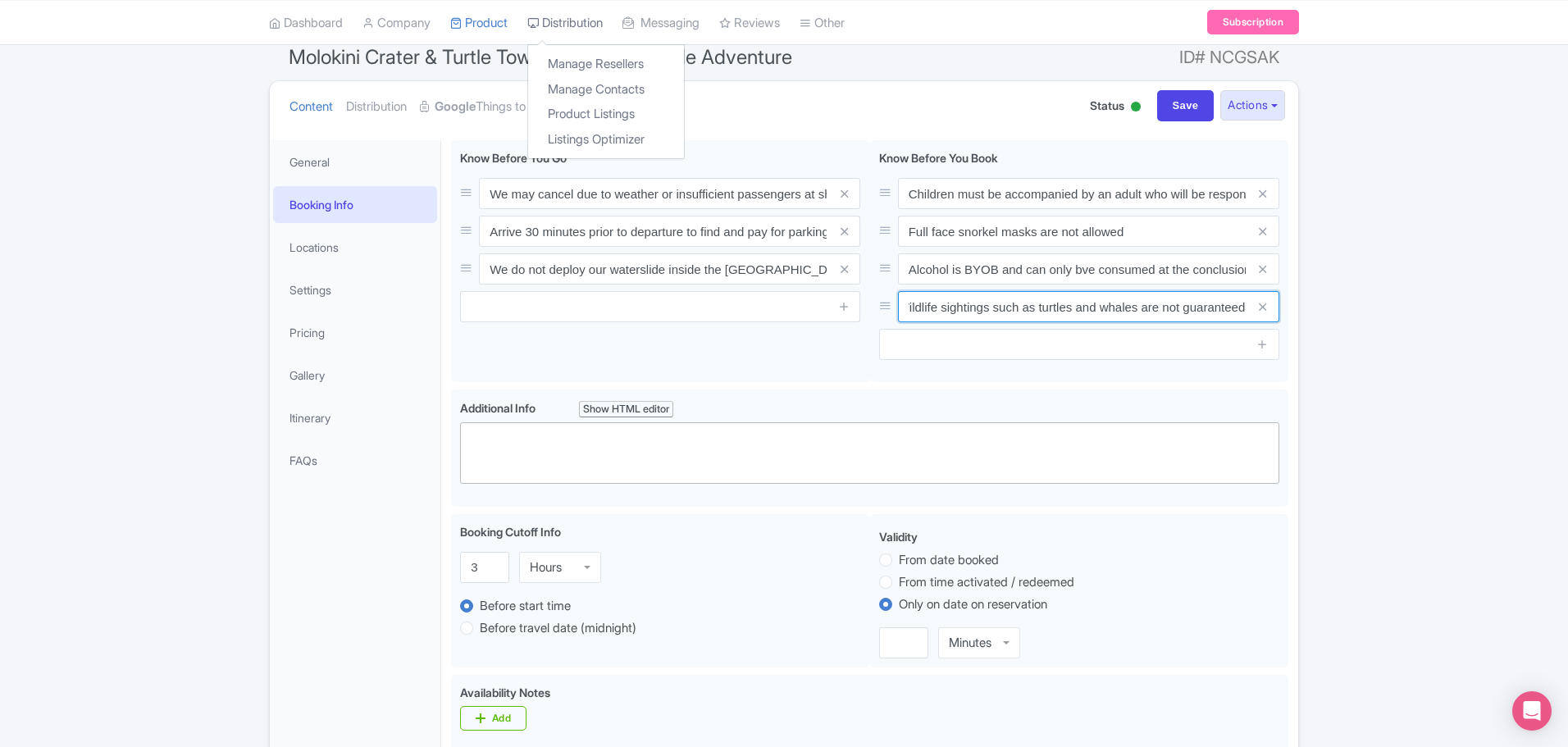
scroll to position [0, 0]
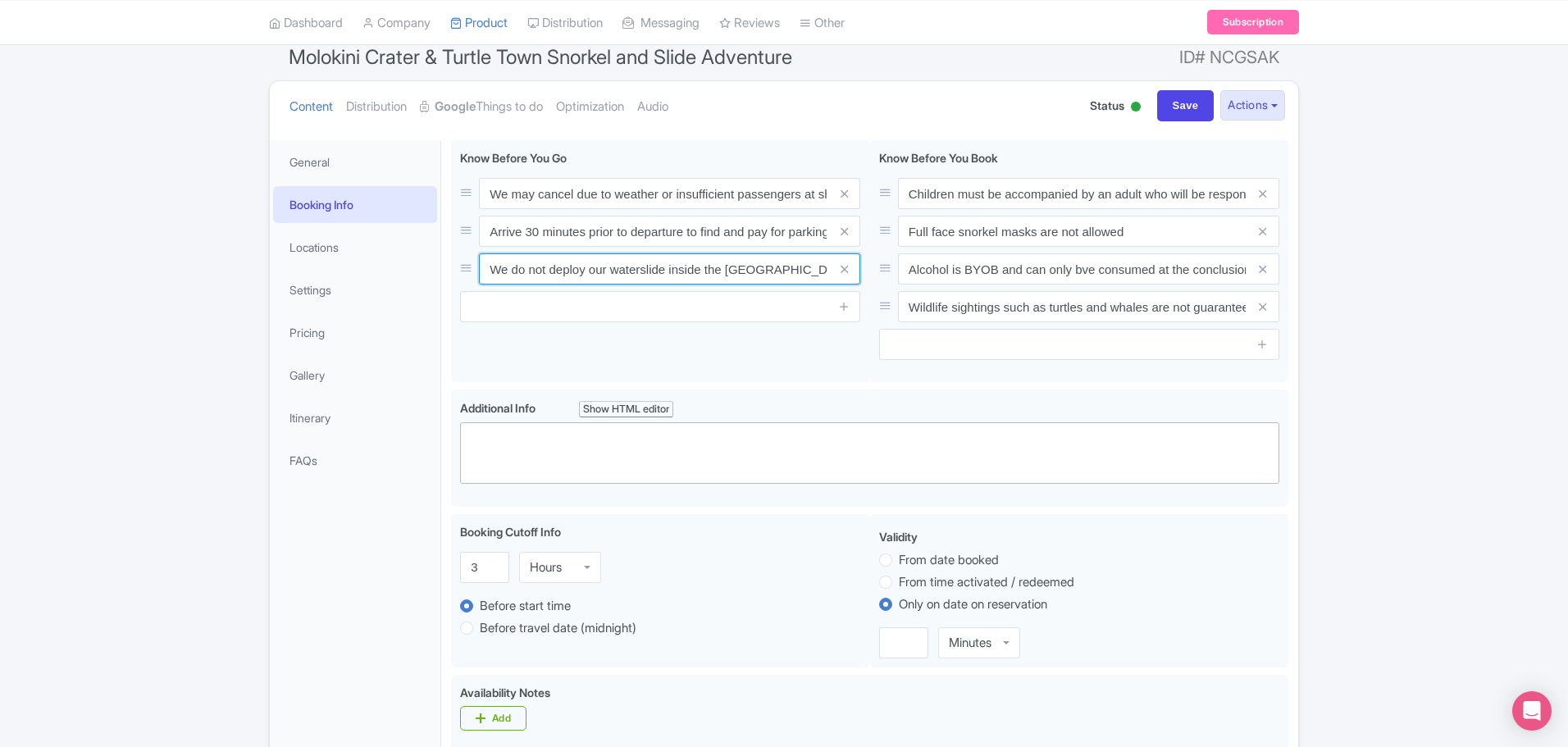
drag, startPoint x: 816, startPoint y: 270, endPoint x: 125, endPoint y: 252, distance: 691.2
click at [125, 252] on div "← Back to Products Molokini Crater & Turtle Town Snorkel and Slide Adventure ID…" at bounding box center [784, 695] width 1568 height 1373
click at [315, 160] on link "General" at bounding box center [355, 162] width 164 height 37
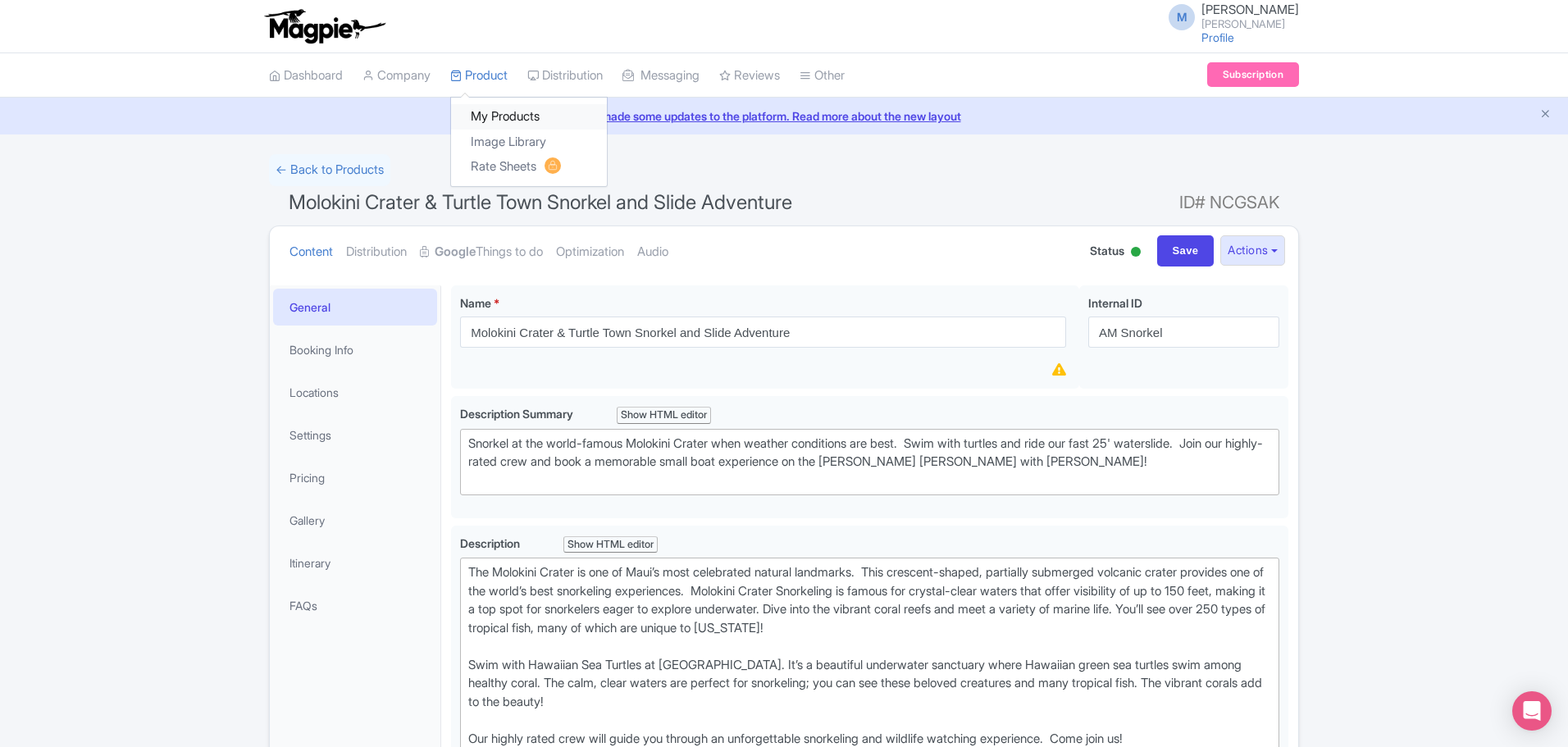
click at [503, 115] on link "My Products" at bounding box center [529, 117] width 156 height 25
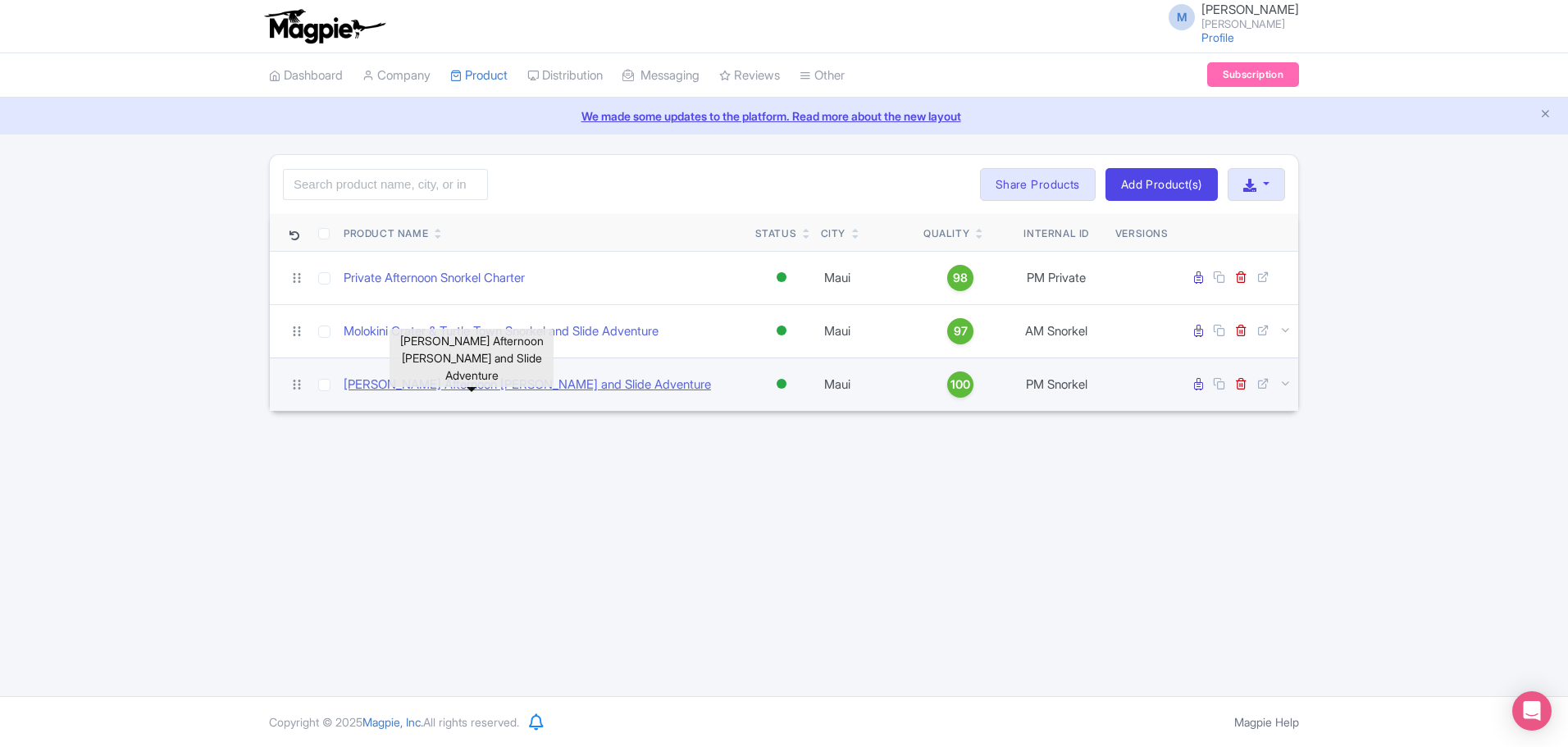
click at [402, 381] on link "[PERSON_NAME] Afternoon [PERSON_NAME] and Slide Adventure" at bounding box center [527, 385] width 367 height 19
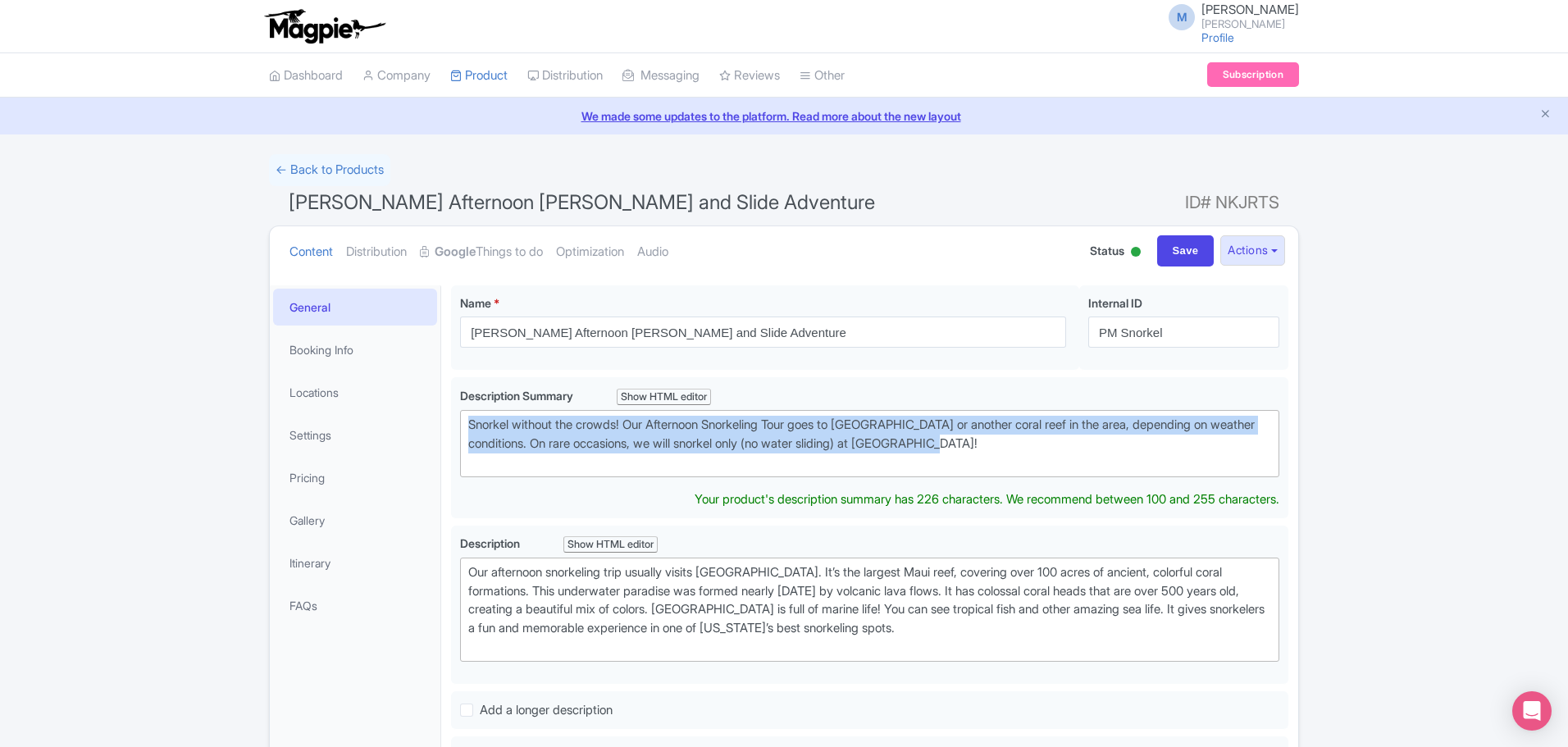
drag, startPoint x: 911, startPoint y: 427, endPoint x: 267, endPoint y: 393, distance: 644.9
click at [267, 393] on div "← Back to Products Maui Afternoon Snorkel and Slide Adventure ID# NKJRTS Conten…" at bounding box center [783, 726] width 1050 height 1143
type trix-editor "<div>Snorkel without the crowds! Our Afternoon Snorkeling Tour goes to Coral Ga…"
copy div "Snorkel without the crowds! Our Afternoon Snorkeling Tour goes to Coral Gardens…"
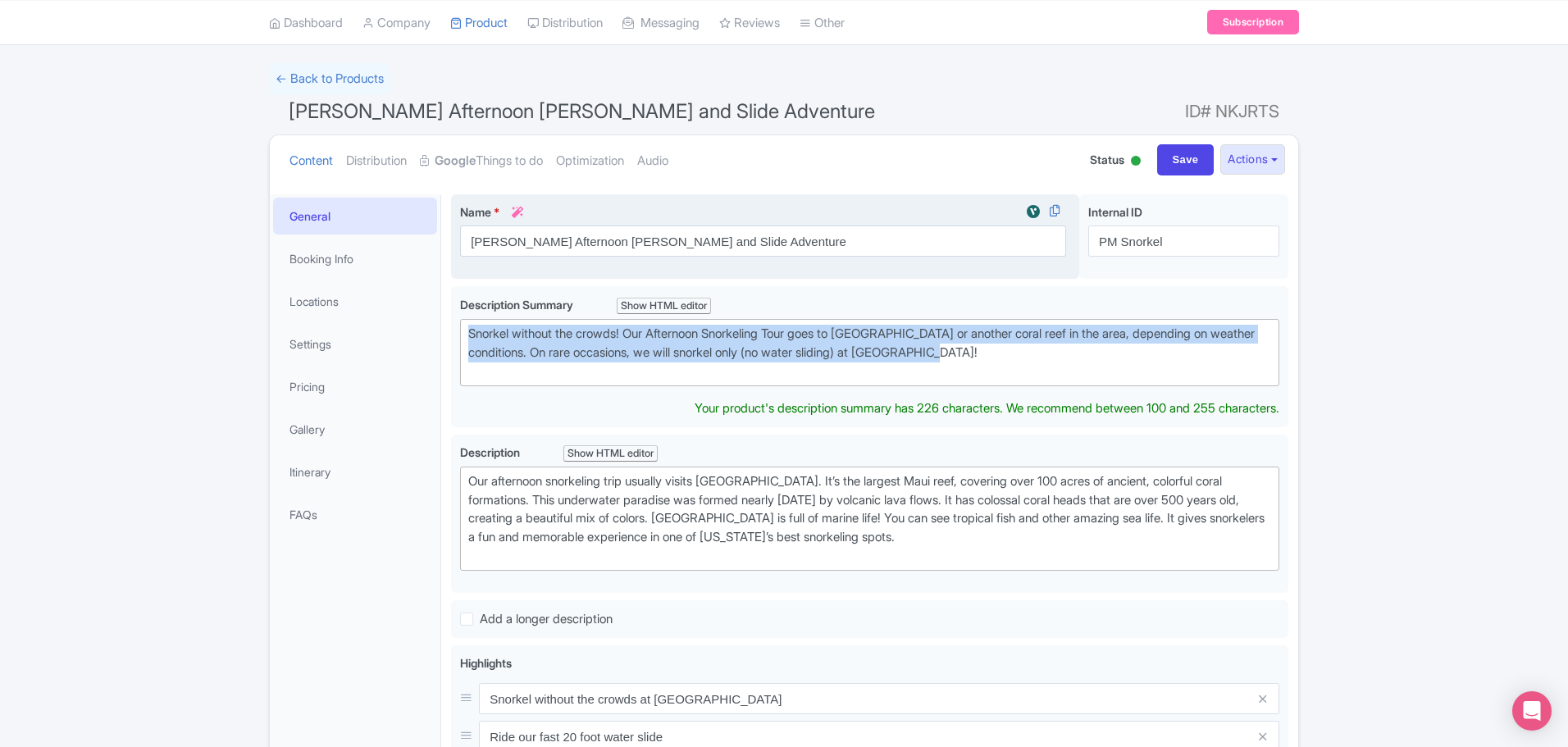
scroll to position [82, 0]
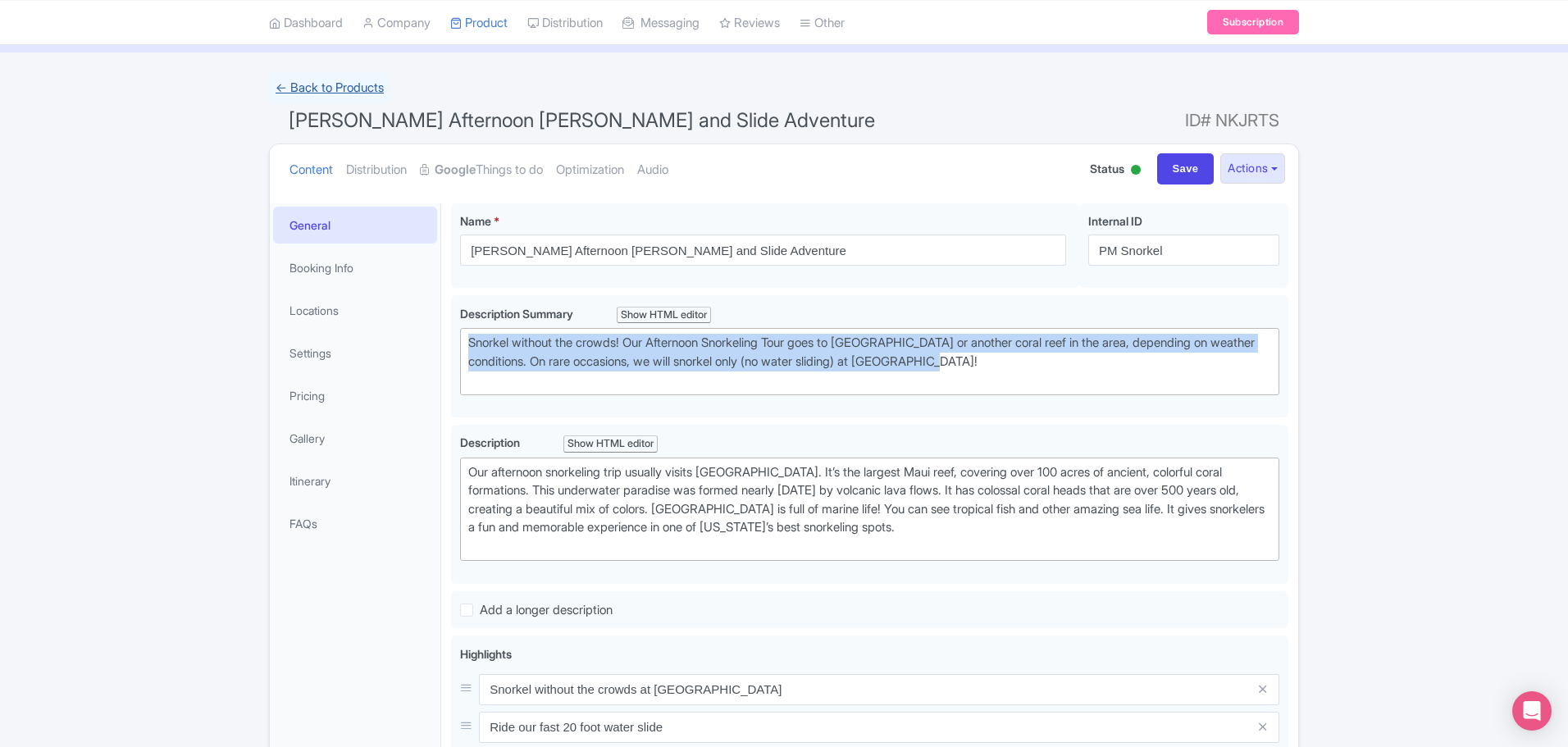
click at [340, 88] on link "← Back to Products" at bounding box center [330, 88] width 121 height 32
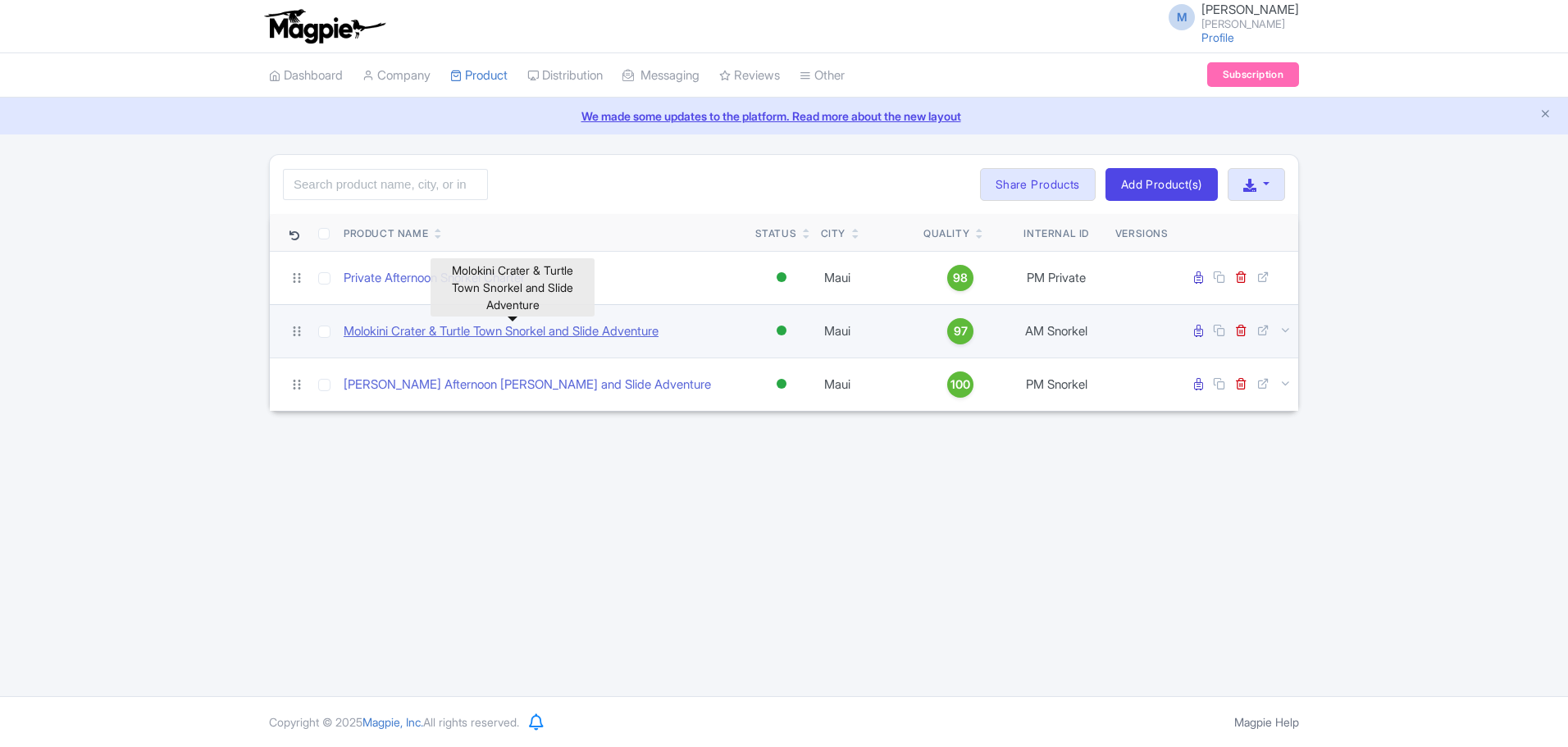
click at [421, 327] on link "Molokini Crater & Turtle Town Snorkel and Slide Adventure" at bounding box center [501, 331] width 315 height 19
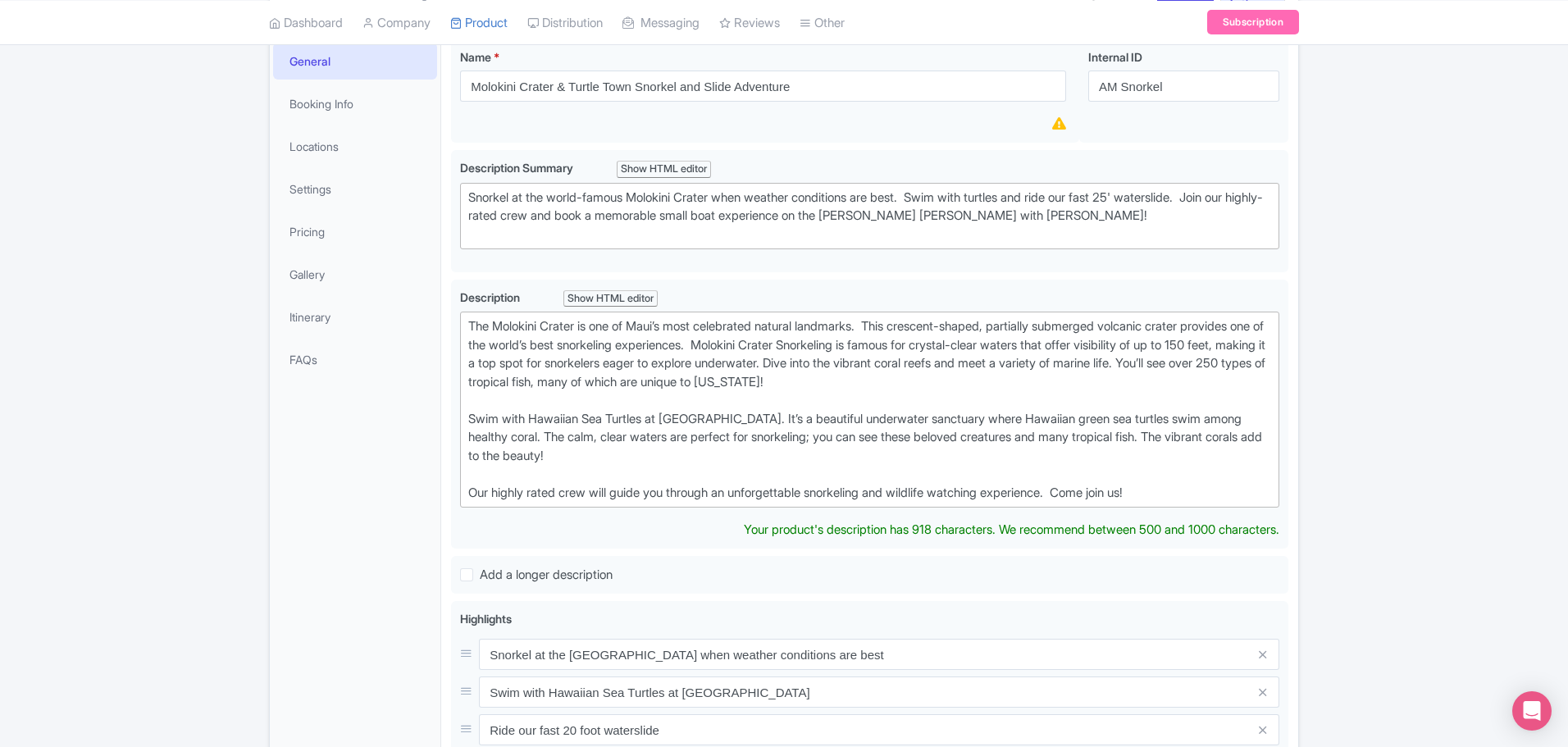
scroll to position [410, 0]
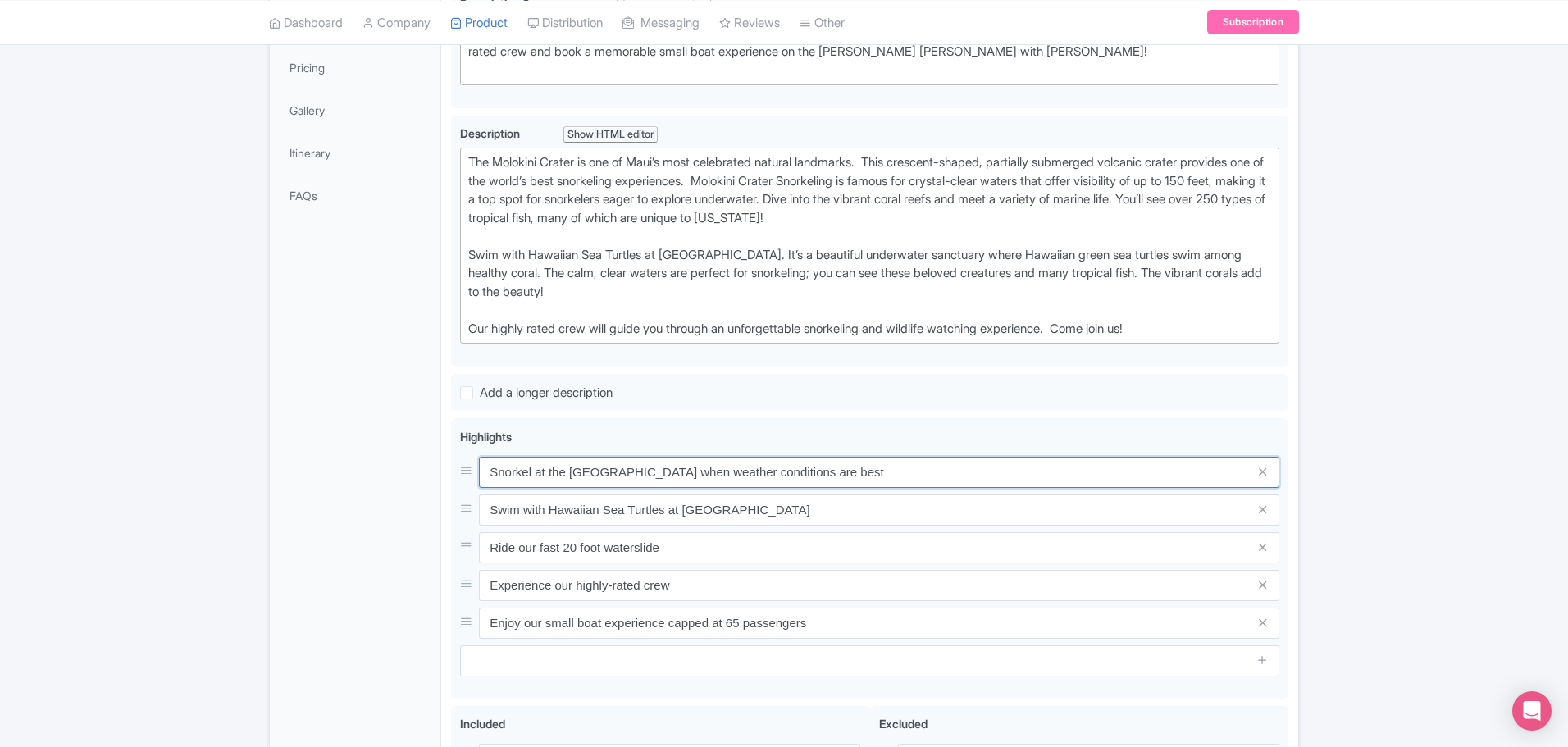
drag, startPoint x: 876, startPoint y: 494, endPoint x: 333, endPoint y: 485, distance: 543.1
click at [334, 485] on div "General Booking Info Locations Settings Pricing Gallery Itinerary FAQs Molokini…" at bounding box center [783, 459] width 1028 height 1188
drag, startPoint x: 774, startPoint y: 514, endPoint x: 287, endPoint y: 490, distance: 487.6
click at [287, 490] on div "General Booking Info Locations Settings Pricing Gallery Itinerary FAQs Molokini…" at bounding box center [783, 459] width 1028 height 1188
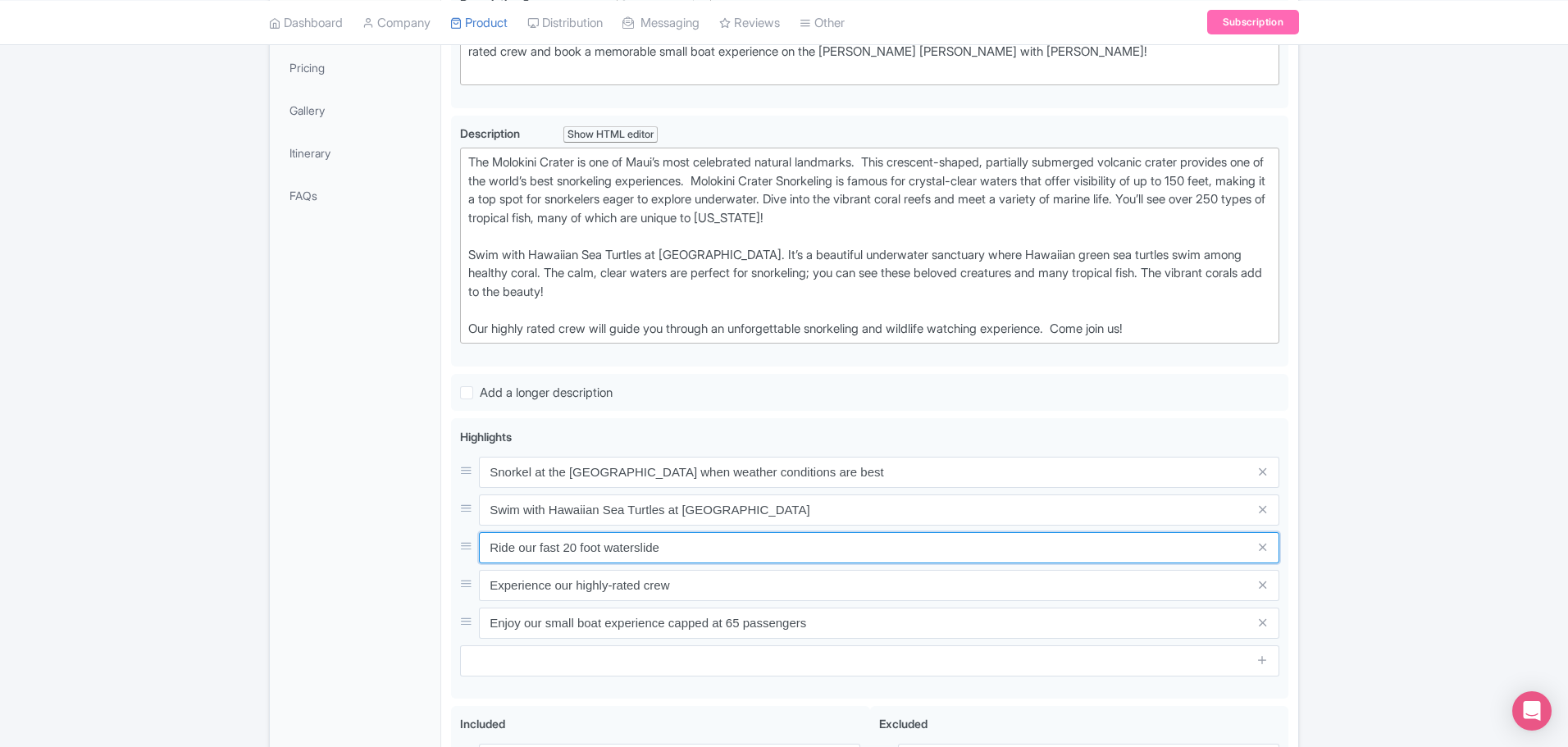
drag, startPoint x: 714, startPoint y: 556, endPoint x: 388, endPoint y: 554, distance: 326.0
click at [388, 554] on div "General Booking Info Locations Settings Pricing Gallery Itinerary FAQs Molokini…" at bounding box center [783, 459] width 1028 height 1188
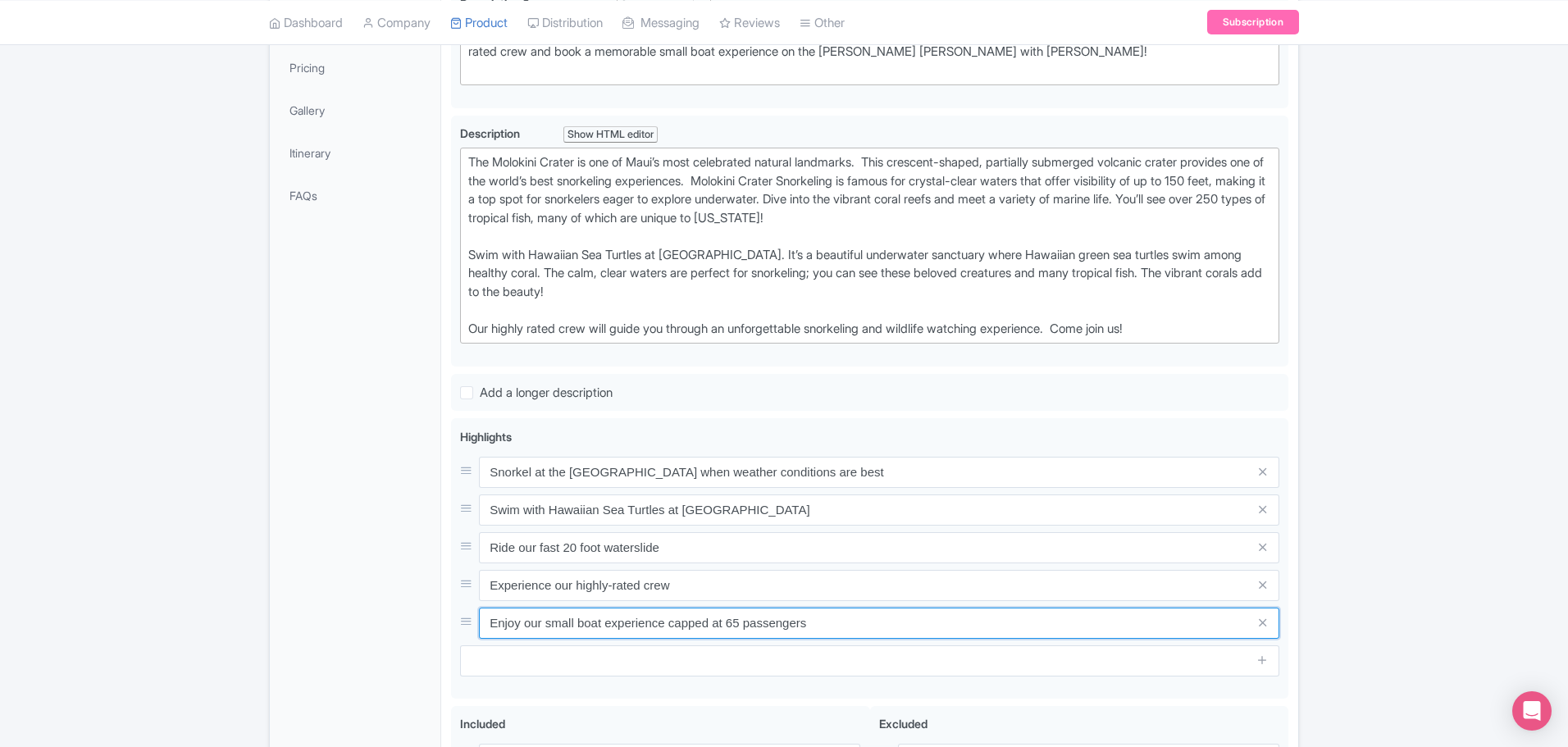
drag, startPoint x: 829, startPoint y: 630, endPoint x: 284, endPoint y: 603, distance: 545.7
click at [284, 603] on div "General Booking Info Locations Settings Pricing Gallery Itinerary FAQs Molokini…" at bounding box center [783, 459] width 1028 height 1188
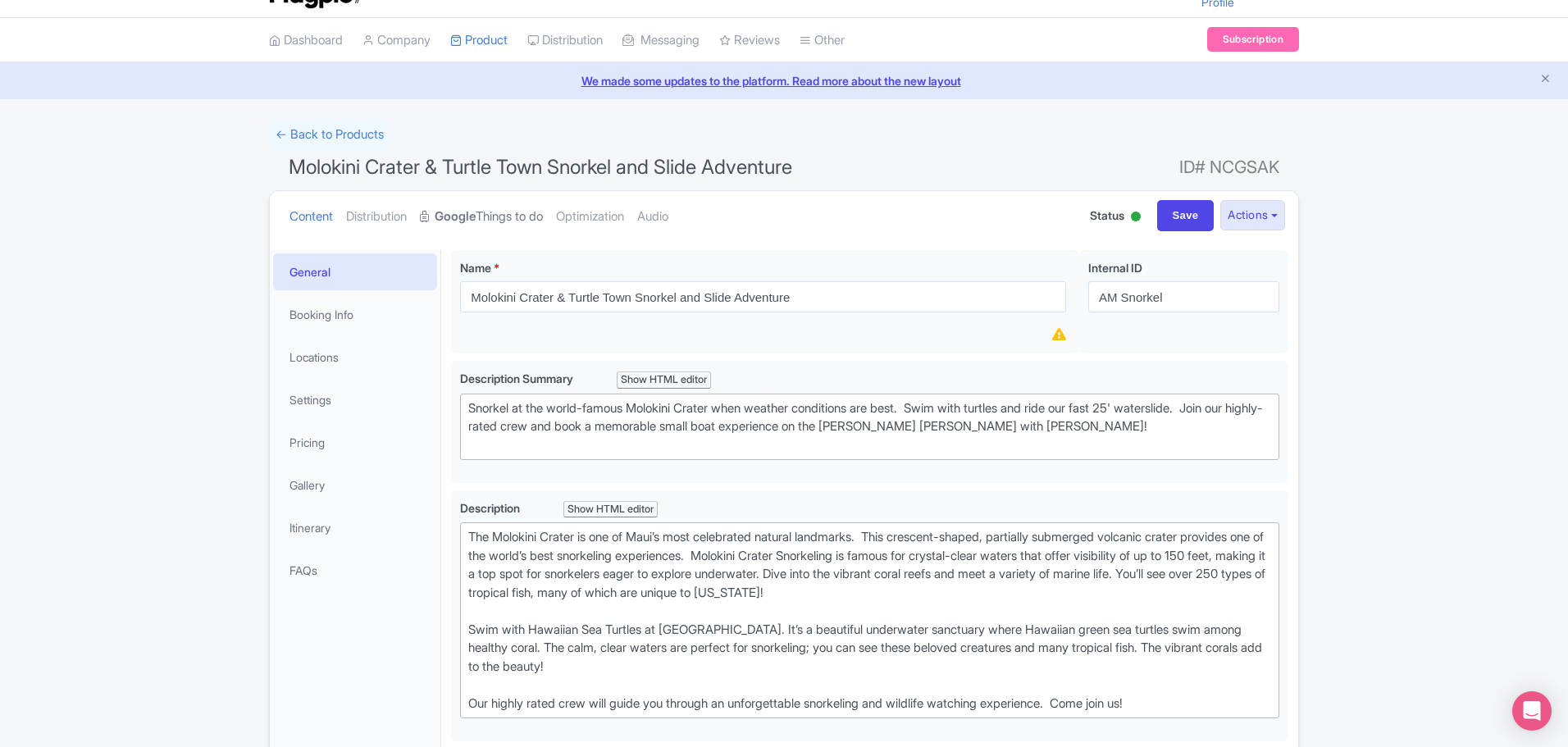
scroll to position [0, 0]
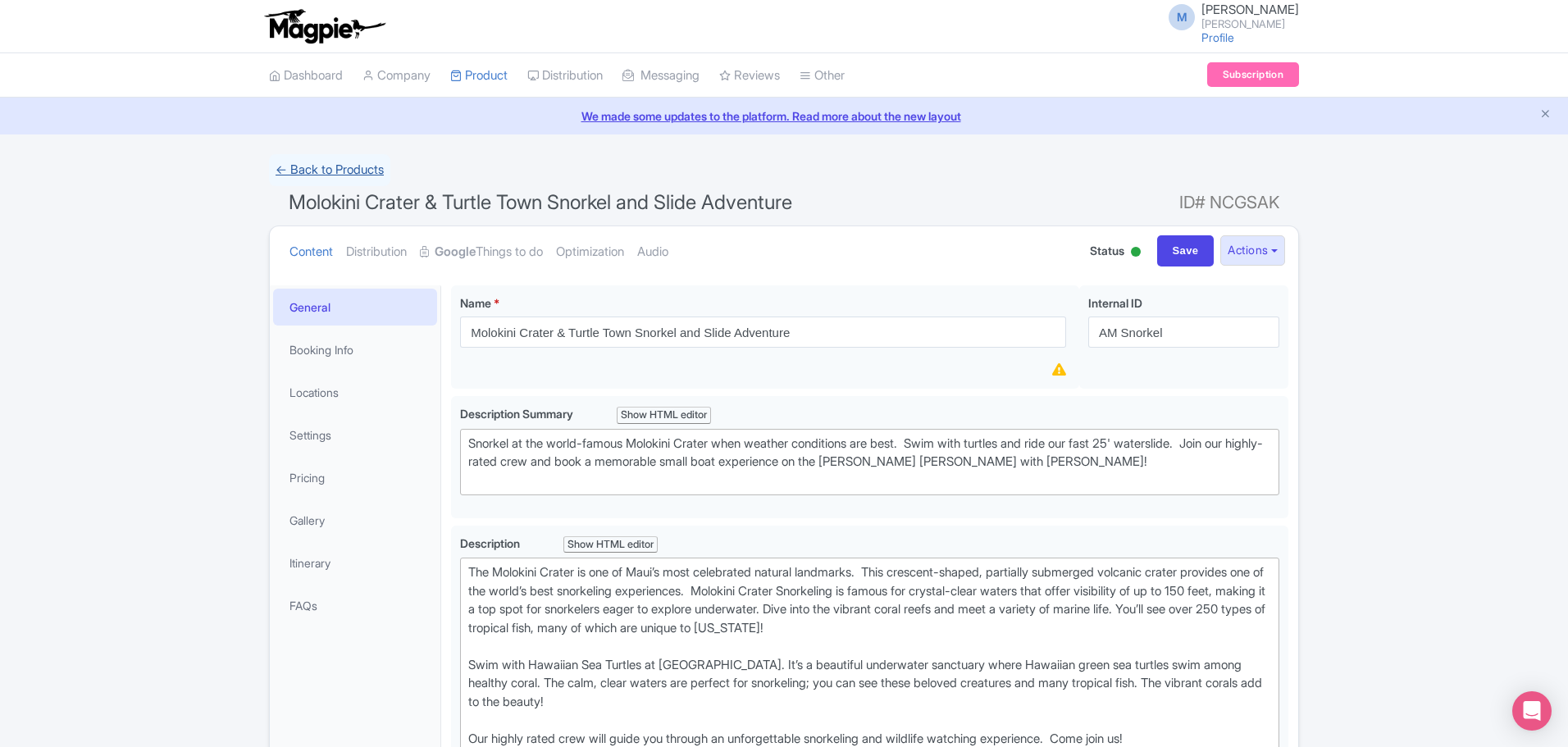
click at [322, 172] on link "← Back to Products" at bounding box center [330, 170] width 121 height 32
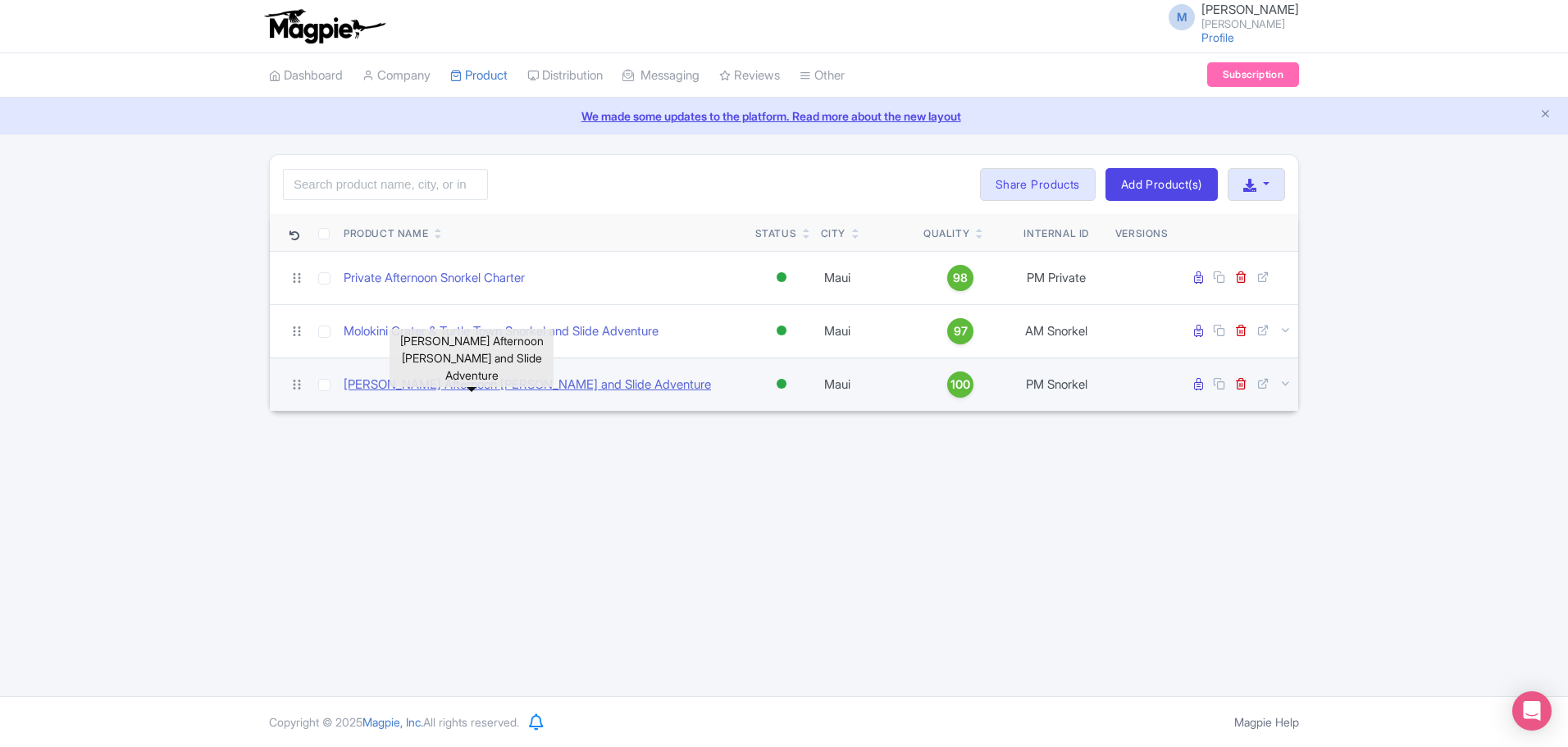
click at [449, 388] on link "[PERSON_NAME] Afternoon [PERSON_NAME] and Slide Adventure" at bounding box center [527, 385] width 367 height 19
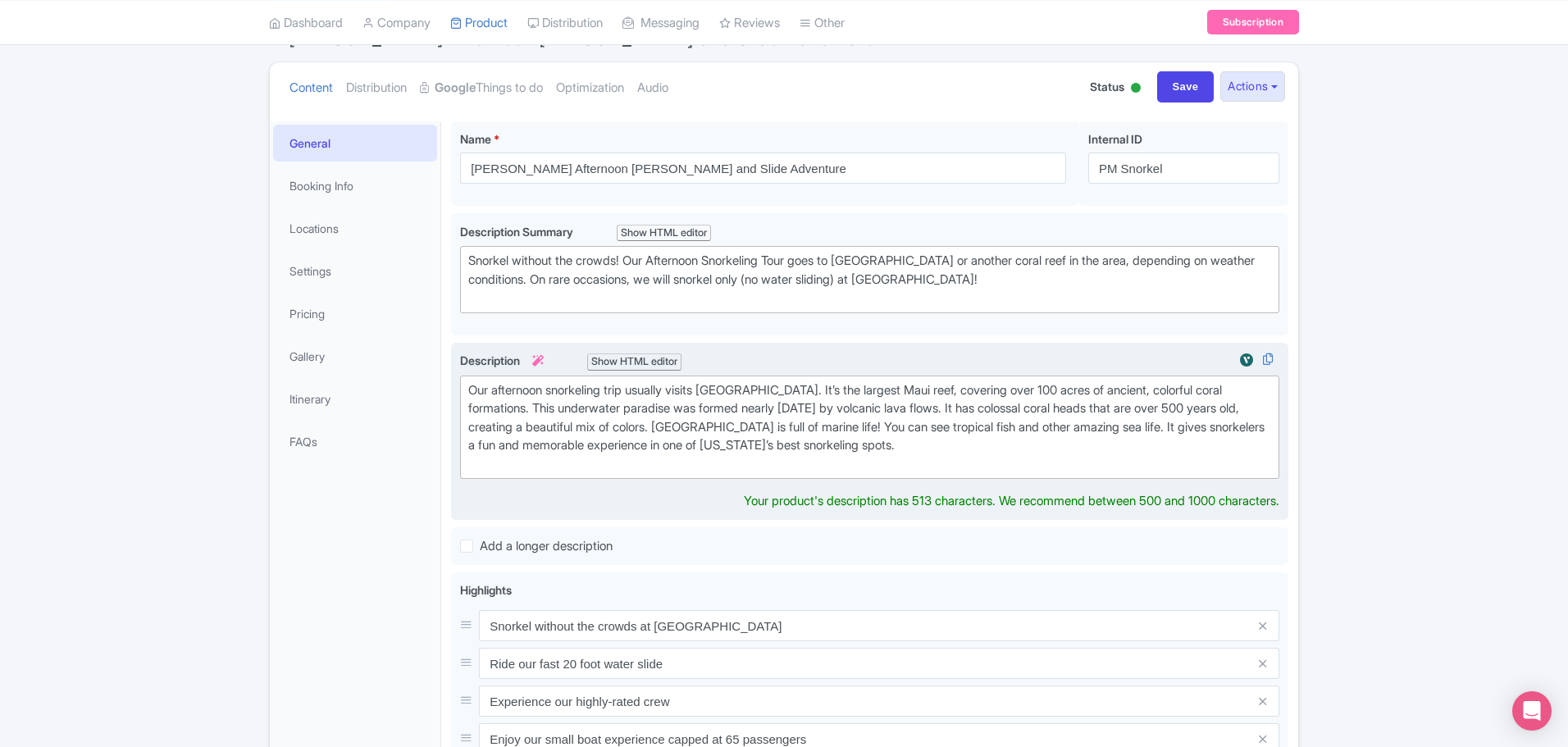
scroll to position [164, 0]
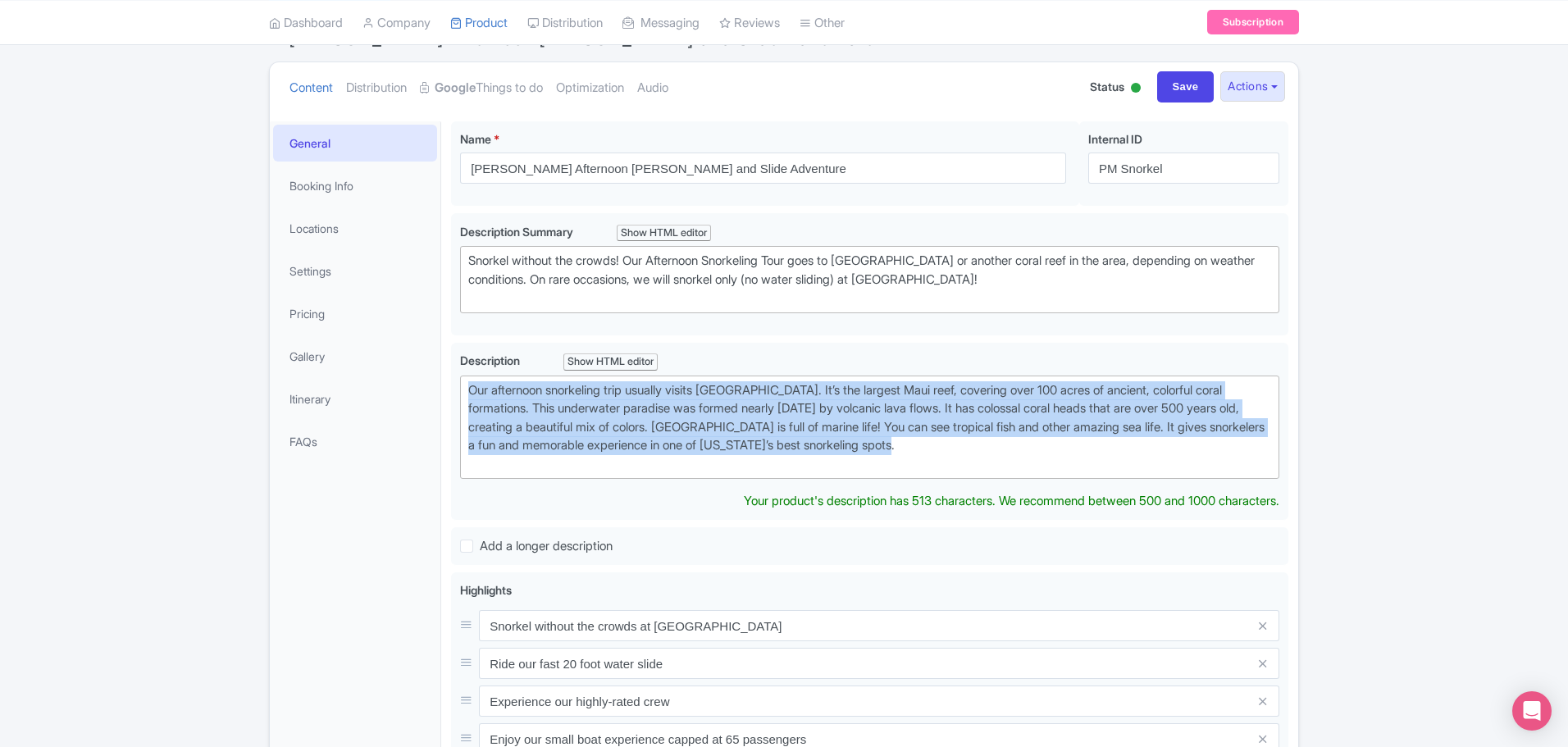
drag, startPoint x: 1058, startPoint y: 454, endPoint x: 219, endPoint y: 350, distance: 845.4
click at [220, 351] on div "← Back to Products Maui Afternoon Snorkel and Slide Adventure ID# NKJRTS Conten…" at bounding box center [784, 561] width 1568 height 1143
type trix-editor "<div>Our afternoon snorkeling trip usually visits Coral Gardens. It’s the large…"
copy div "Our afternoon snorkeling trip usually visits Coral Gardens. It’s the largest Ma…"
